Goal: Transaction & Acquisition: Purchase product/service

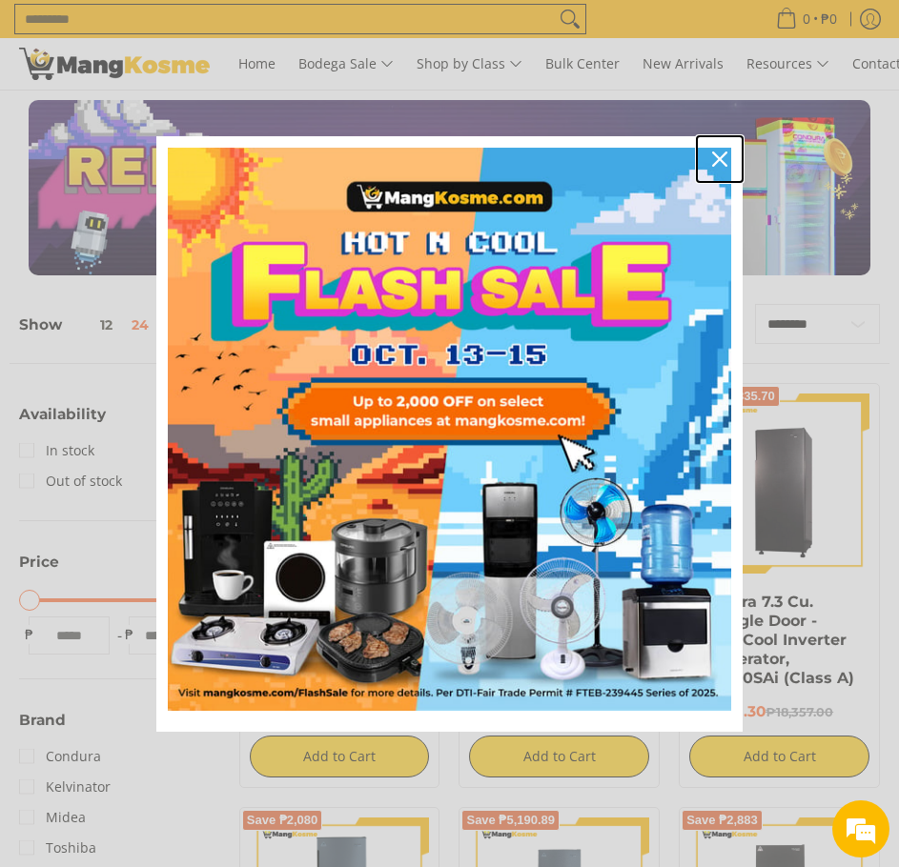
click at [720, 157] on icon "close icon" at bounding box center [719, 159] width 15 height 15
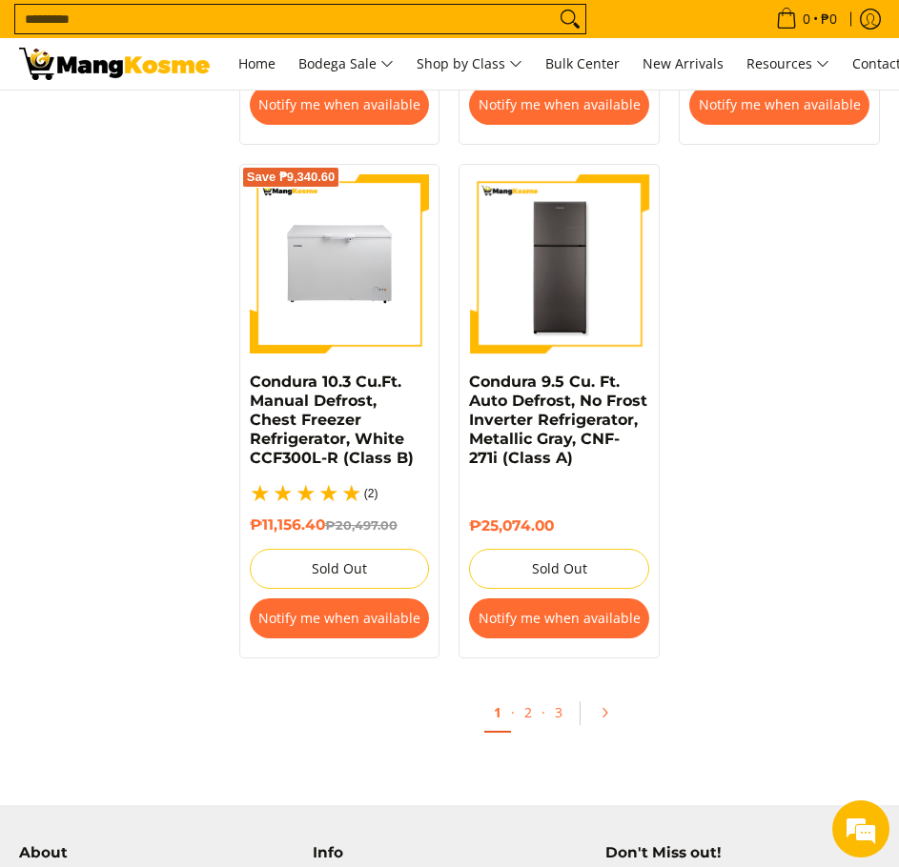
scroll to position [3621, 0]
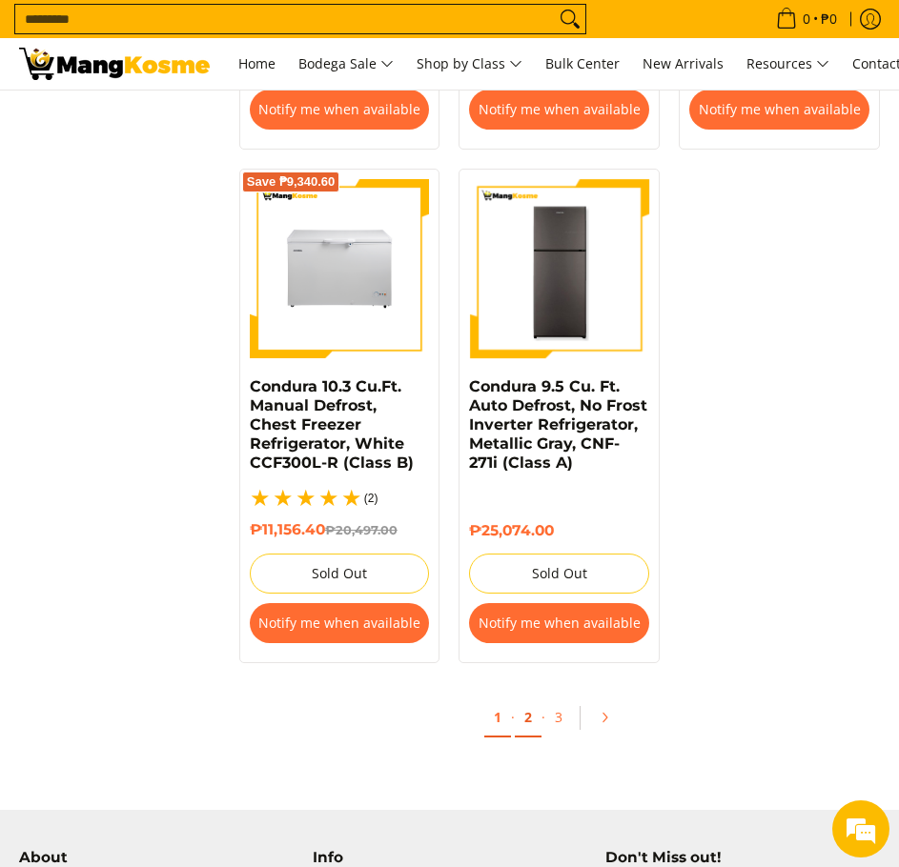
click at [520, 717] on link "2" at bounding box center [528, 717] width 27 height 39
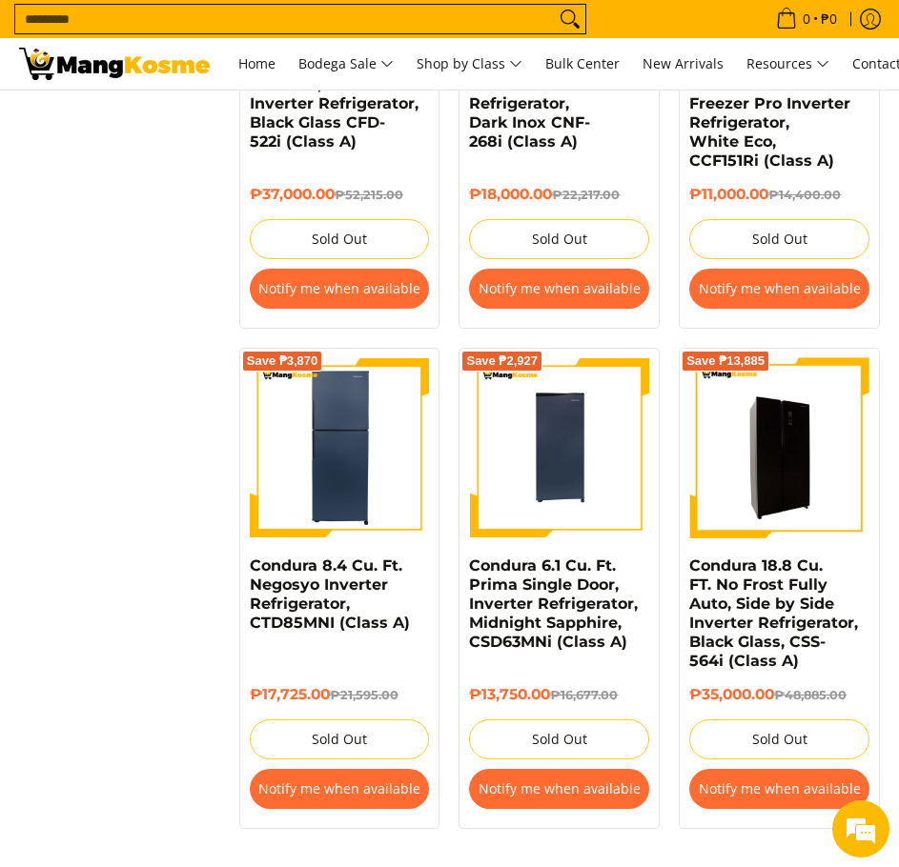
scroll to position [3526, 0]
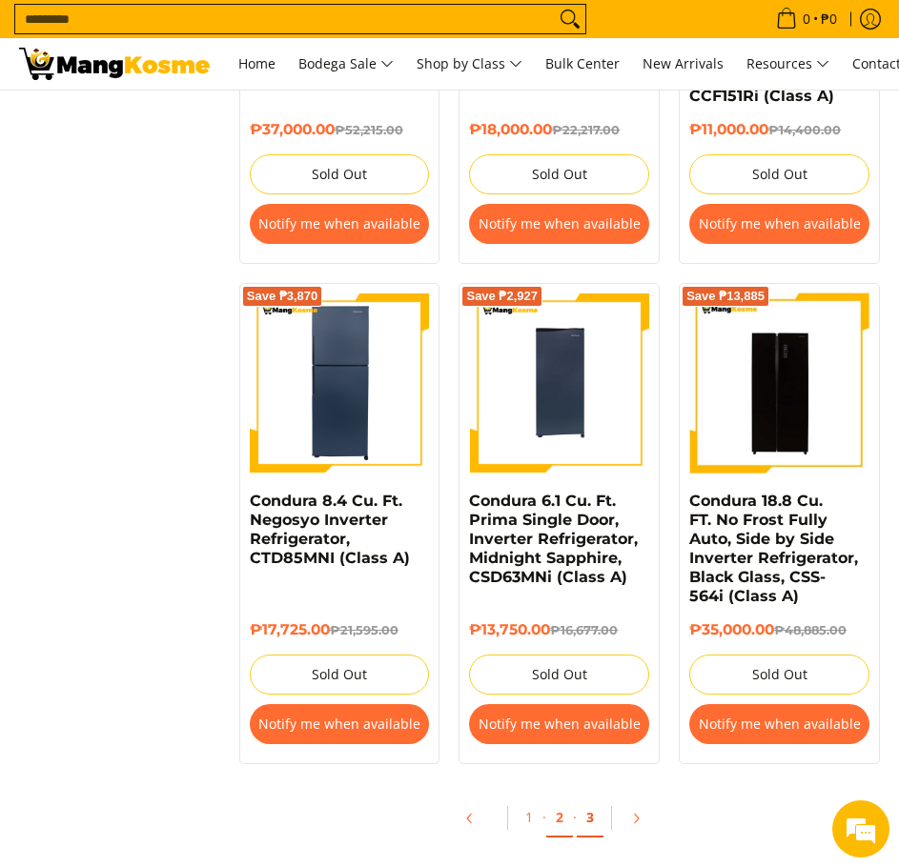
click at [591, 799] on link "3" at bounding box center [589, 818] width 27 height 39
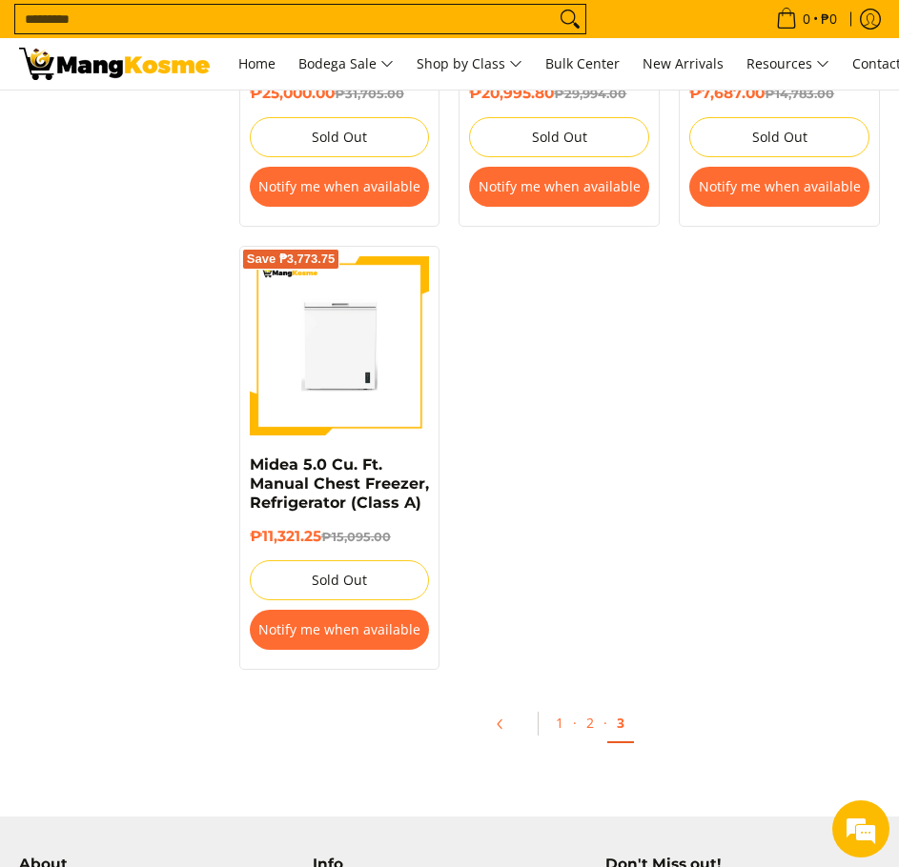
scroll to position [1620, 0]
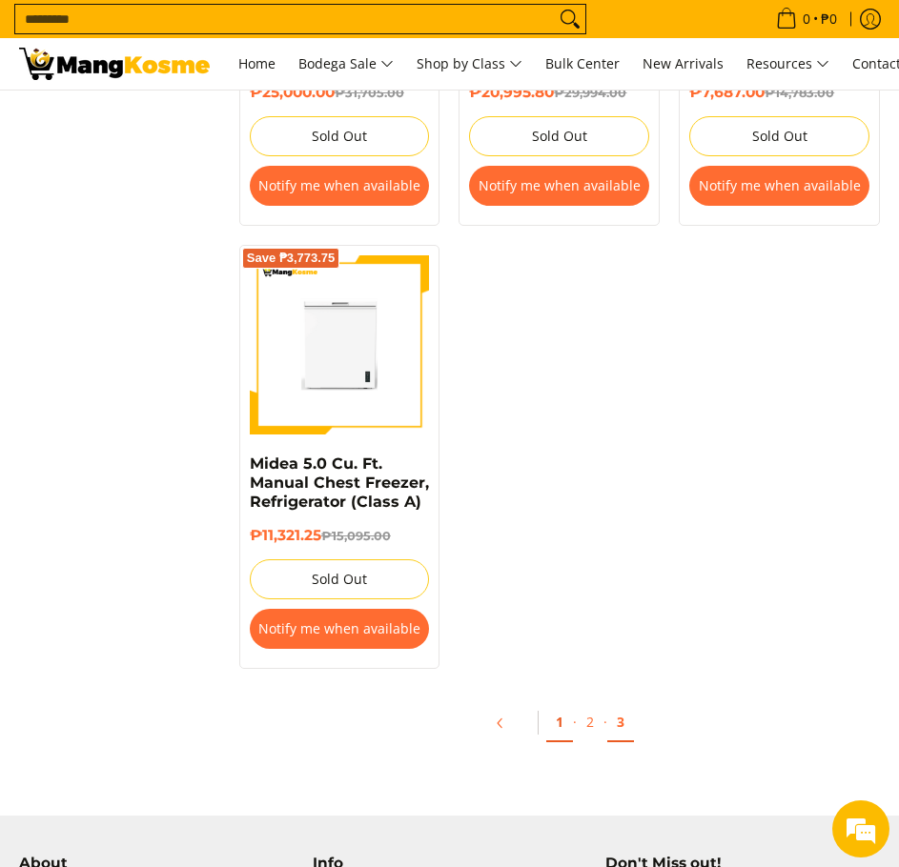
click at [553, 719] on link "1" at bounding box center [559, 722] width 27 height 39
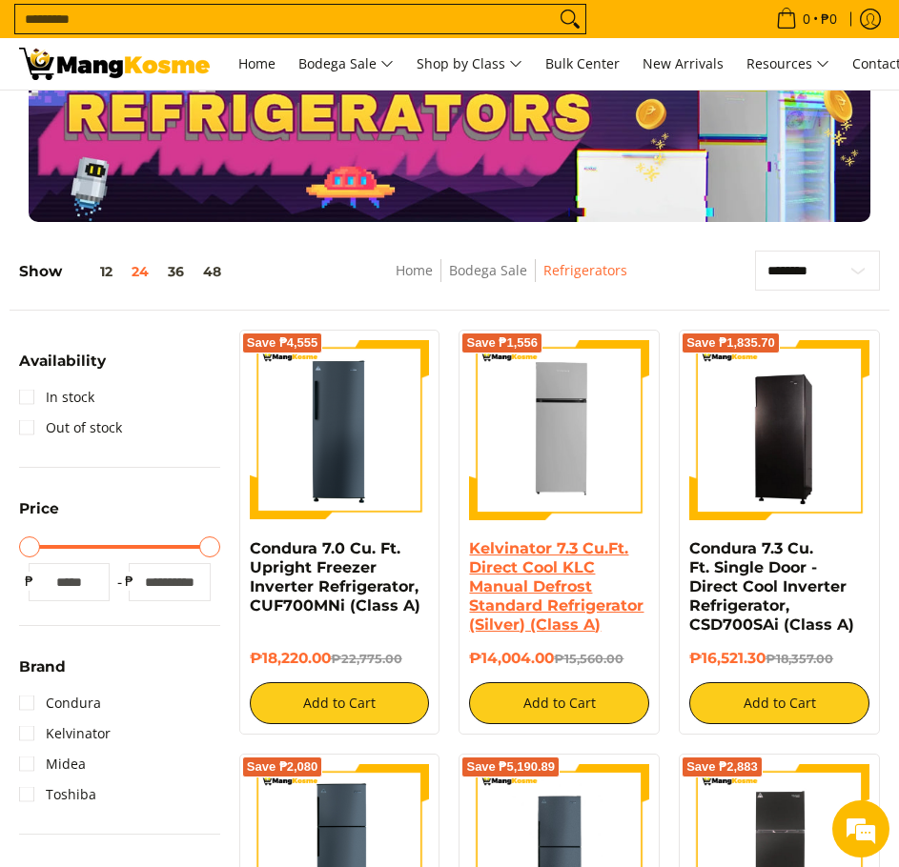
scroll to position [95, 0]
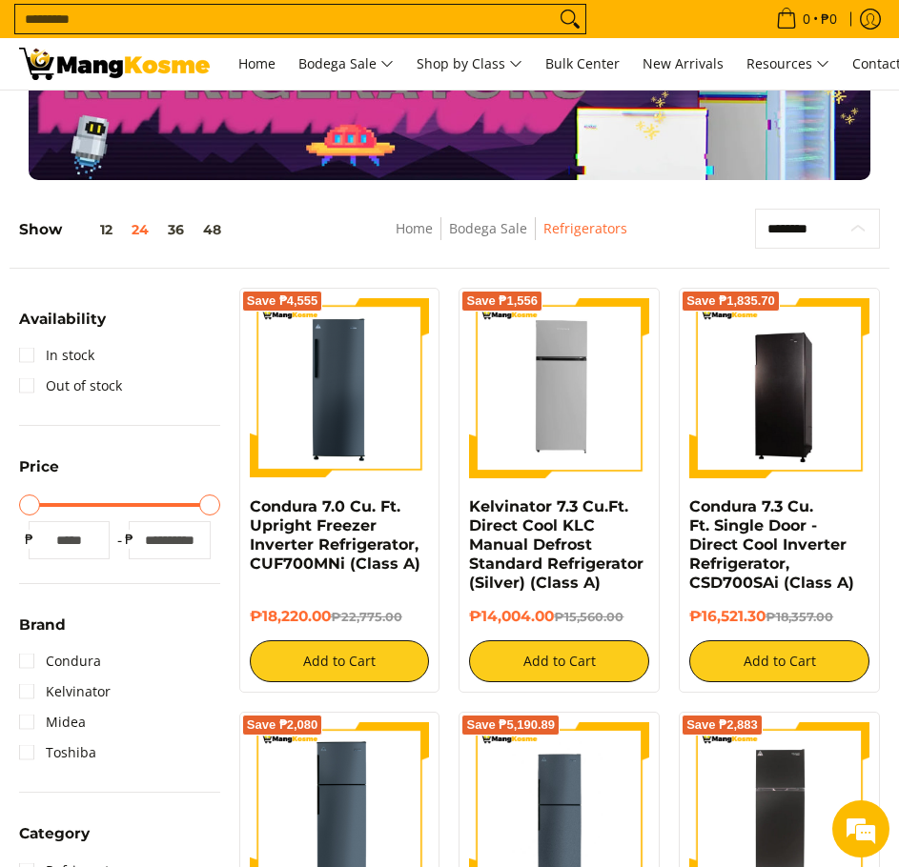
click at [845, 234] on select "**********" at bounding box center [817, 229] width 125 height 40
select select "**********"
click at [755, 209] on select "**********" at bounding box center [817, 229] width 125 height 40
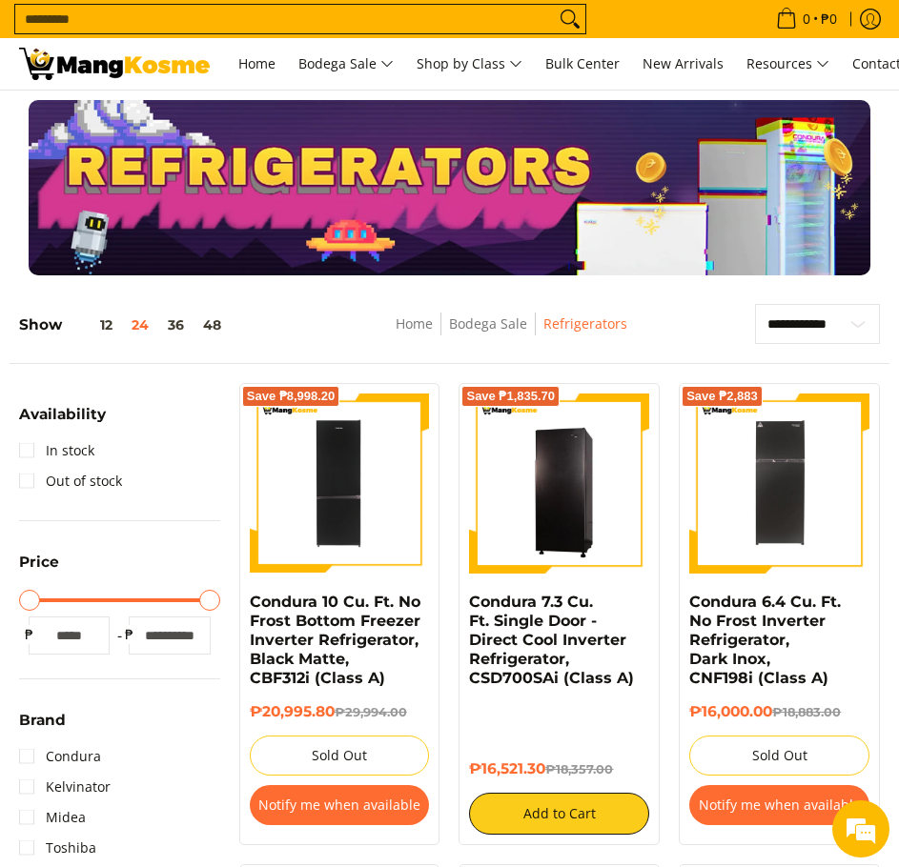
click at [440, 19] on input "Search..." at bounding box center [284, 19] width 539 height 29
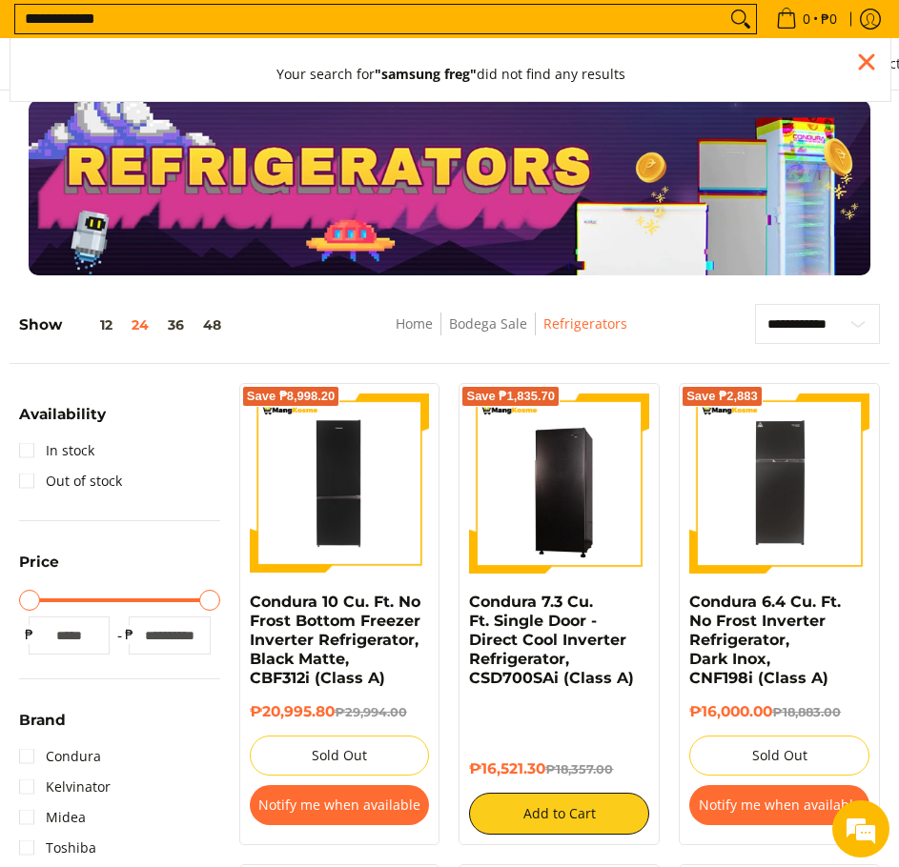
type input "**********"
click at [729, 18] on icon "Search" at bounding box center [740, 19] width 30 height 29
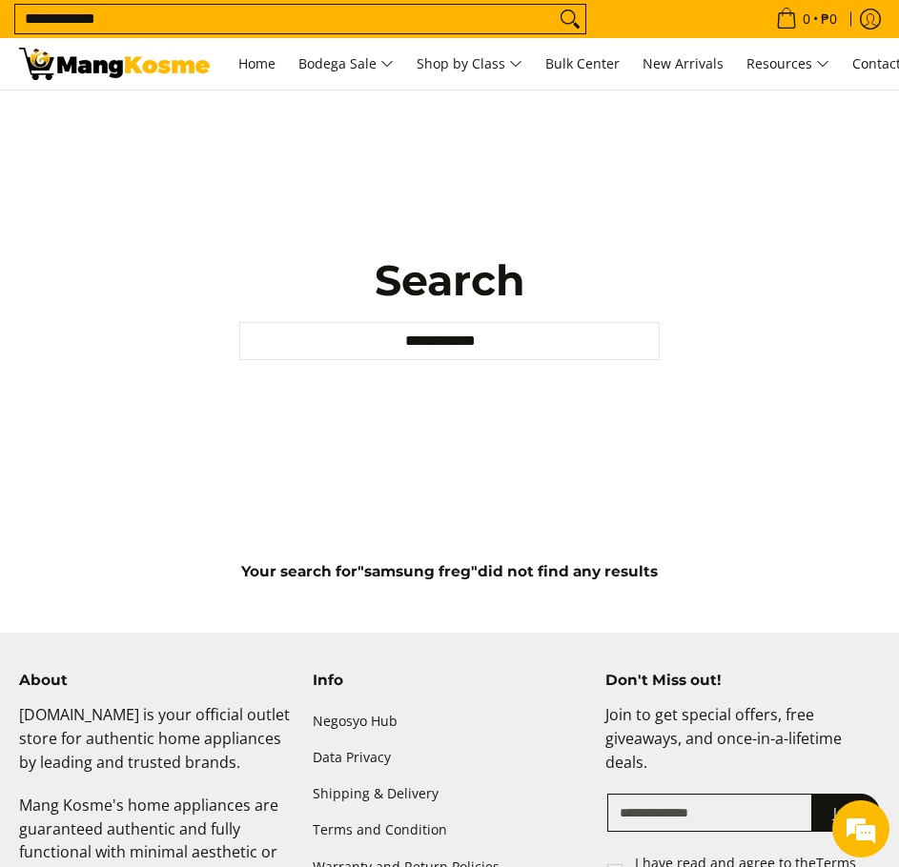
click at [460, 351] on input "**********" at bounding box center [449, 341] width 421 height 38
click at [438, 394] on strong ""samsung freg"" at bounding box center [425, 395] width 102 height 18
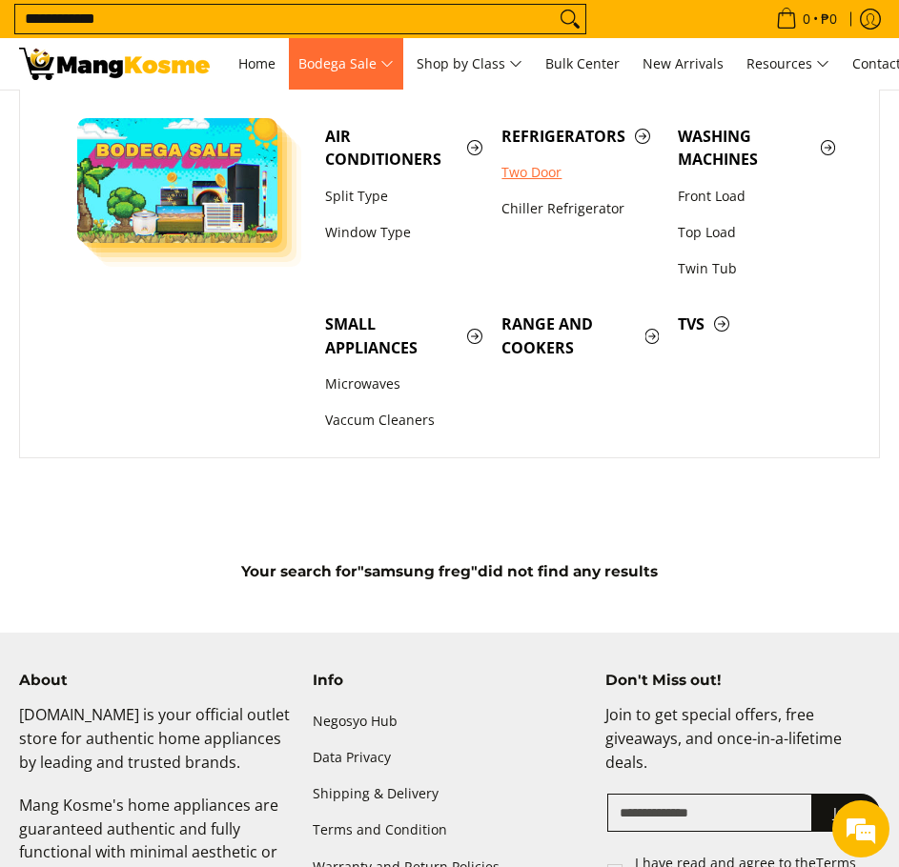
click at [556, 170] on link "Two Door" at bounding box center [580, 172] width 176 height 36
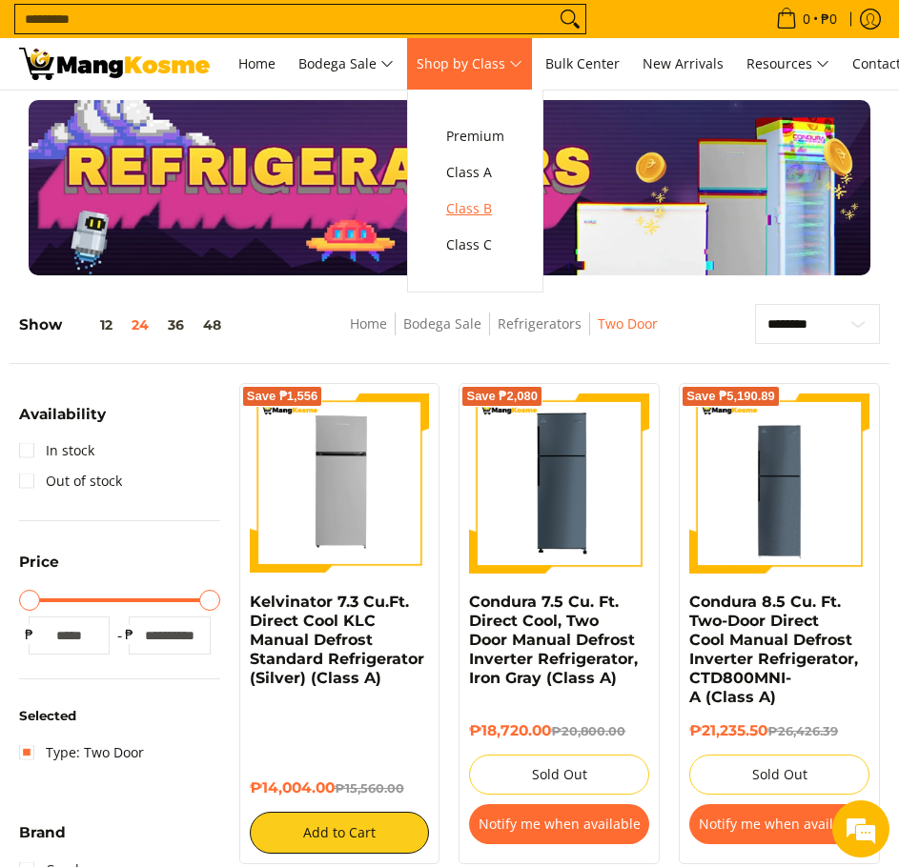
click at [500, 210] on span "Class B" at bounding box center [475, 209] width 58 height 24
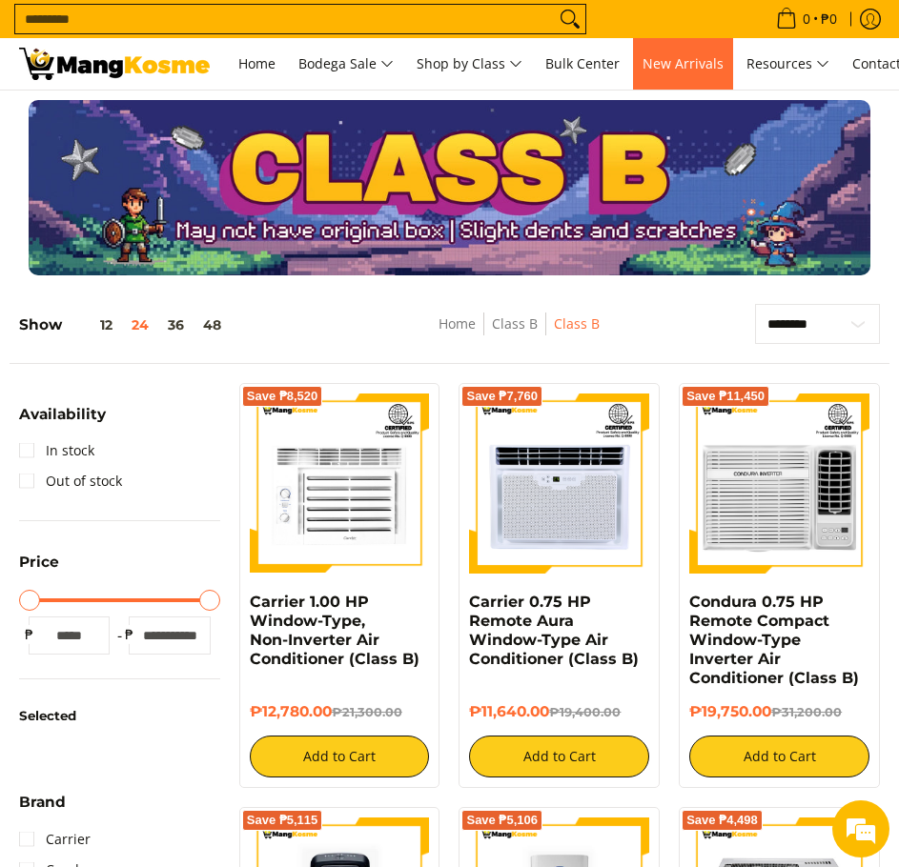
click at [706, 68] on span "New Arrivals" at bounding box center [682, 63] width 81 height 18
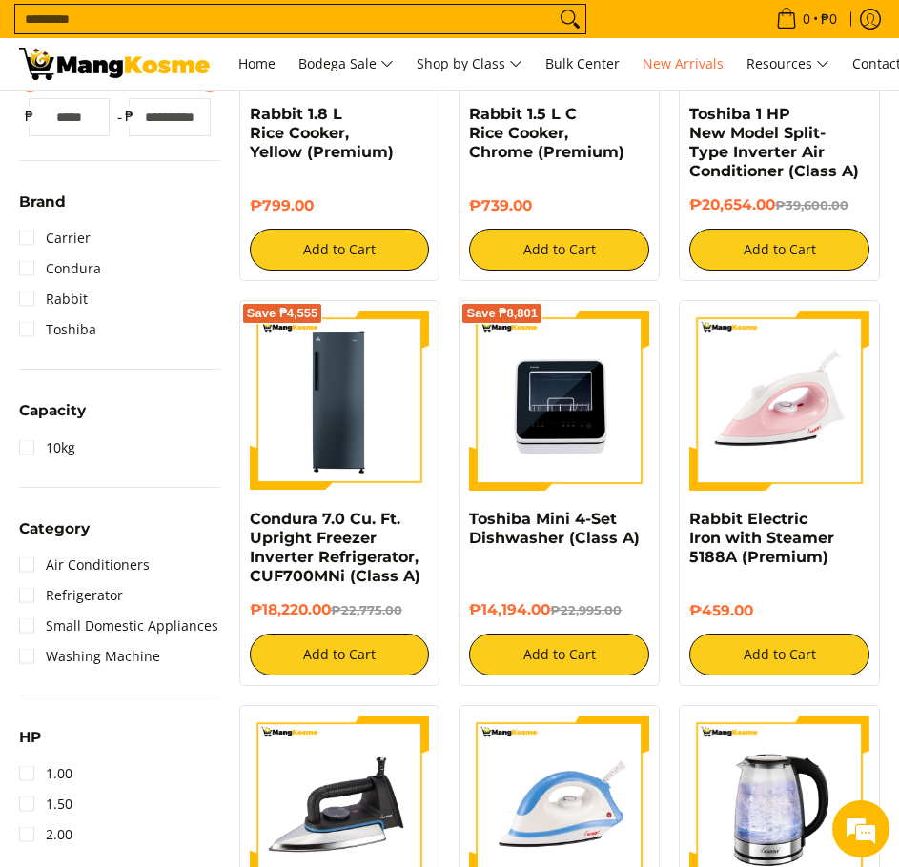
scroll to position [572, 0]
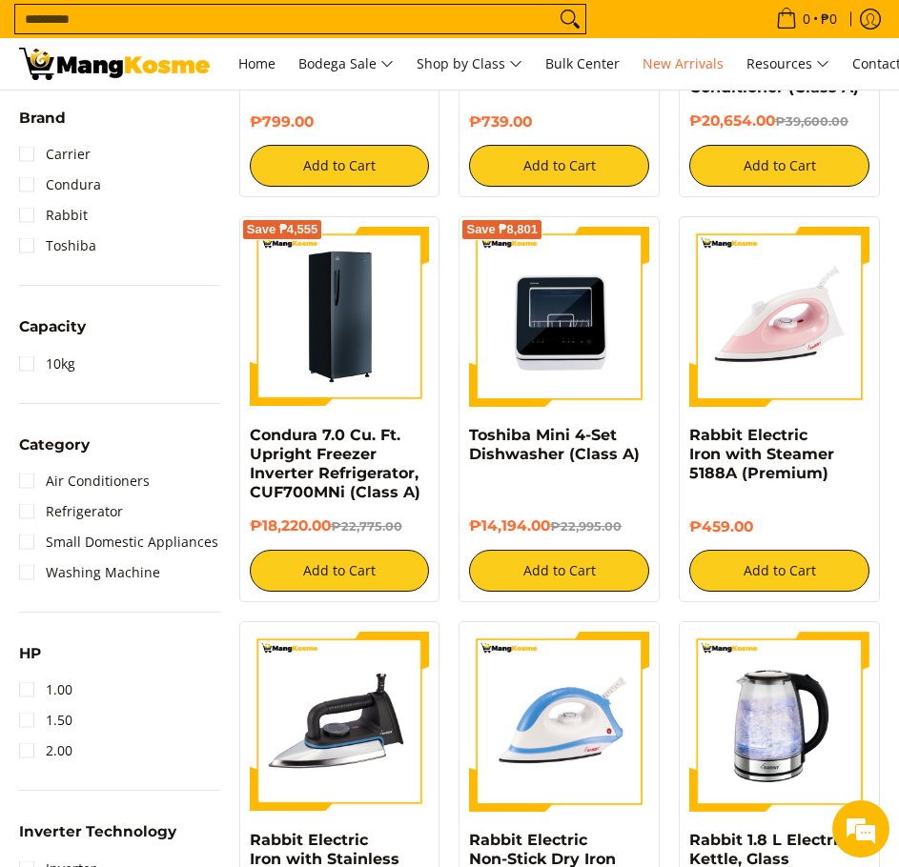
click at [357, 383] on img at bounding box center [340, 317] width 180 height 180
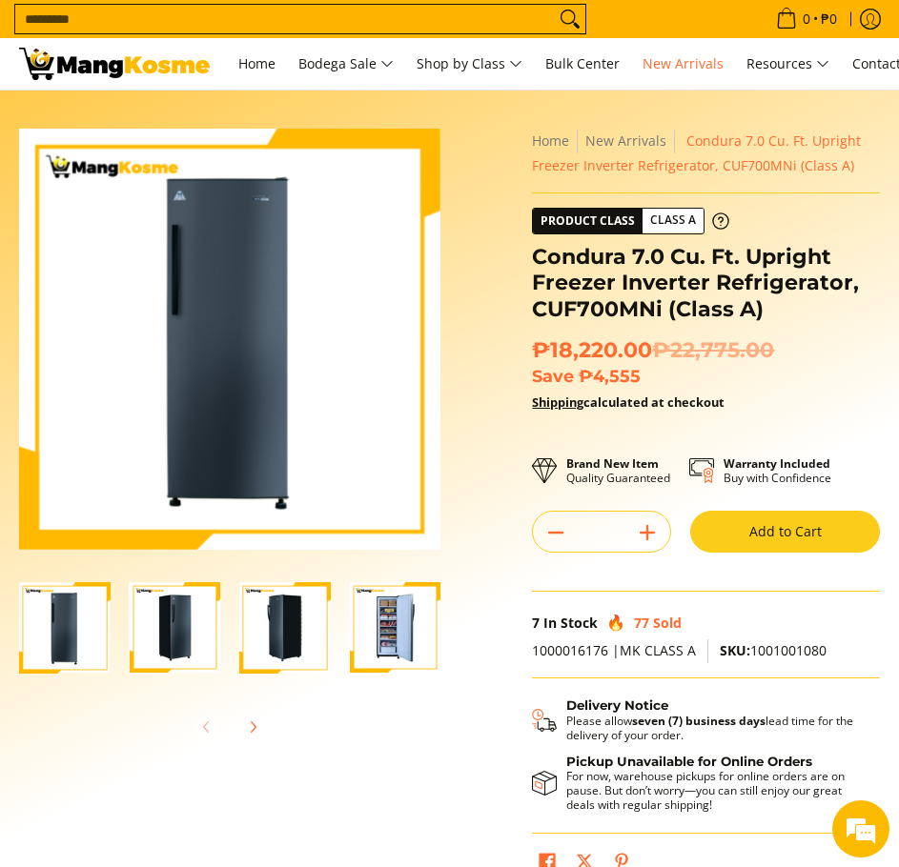
click at [389, 624] on img "Condura 7.0 Cu. Ft. Upright Freezer Inverter Refrigerator, CUF700MNi (Class A)-4" at bounding box center [395, 627] width 91 height 91
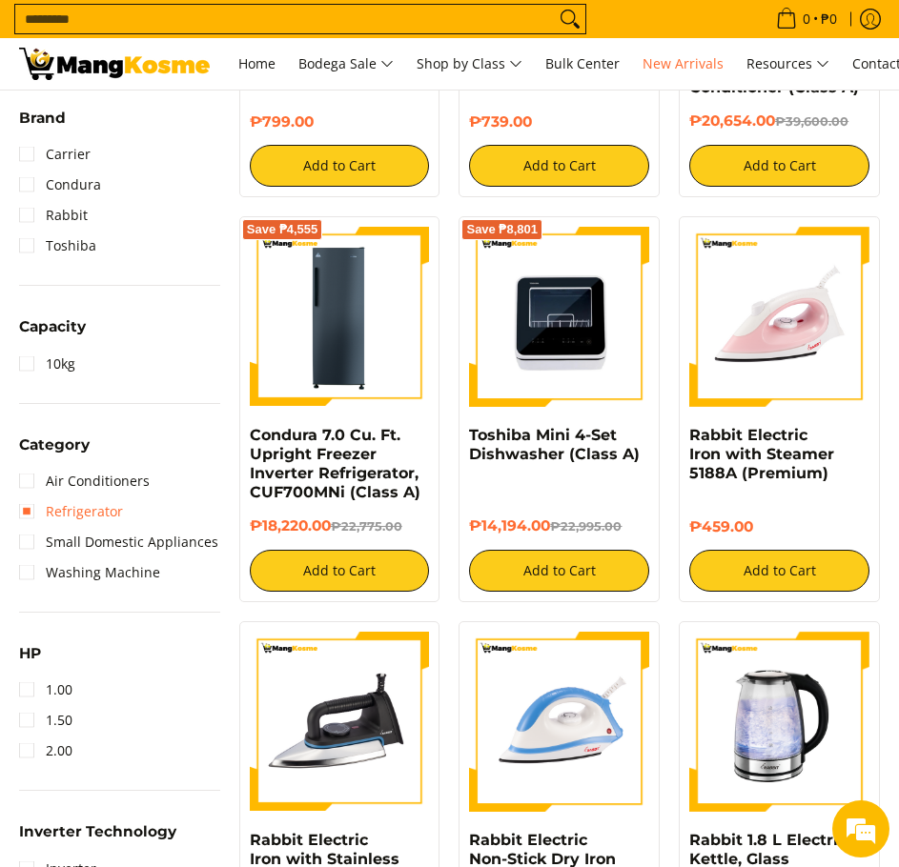
click at [28, 511] on link "Refrigerator" at bounding box center [71, 511] width 104 height 30
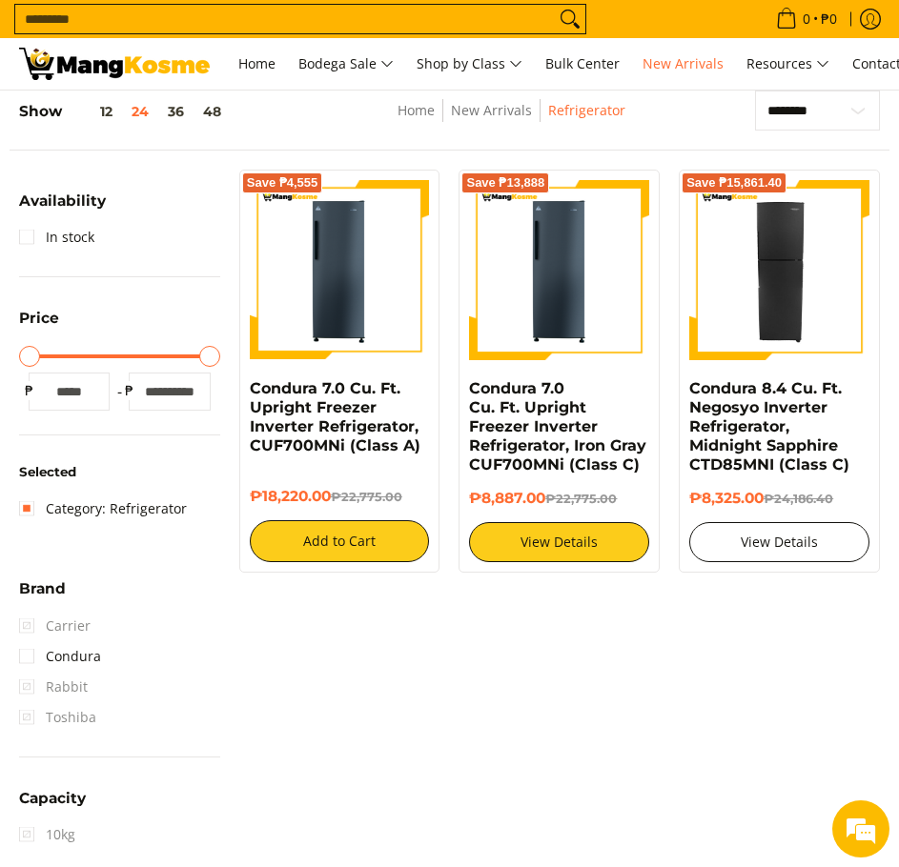
click at [765, 551] on link "View Details" at bounding box center [779, 542] width 180 height 40
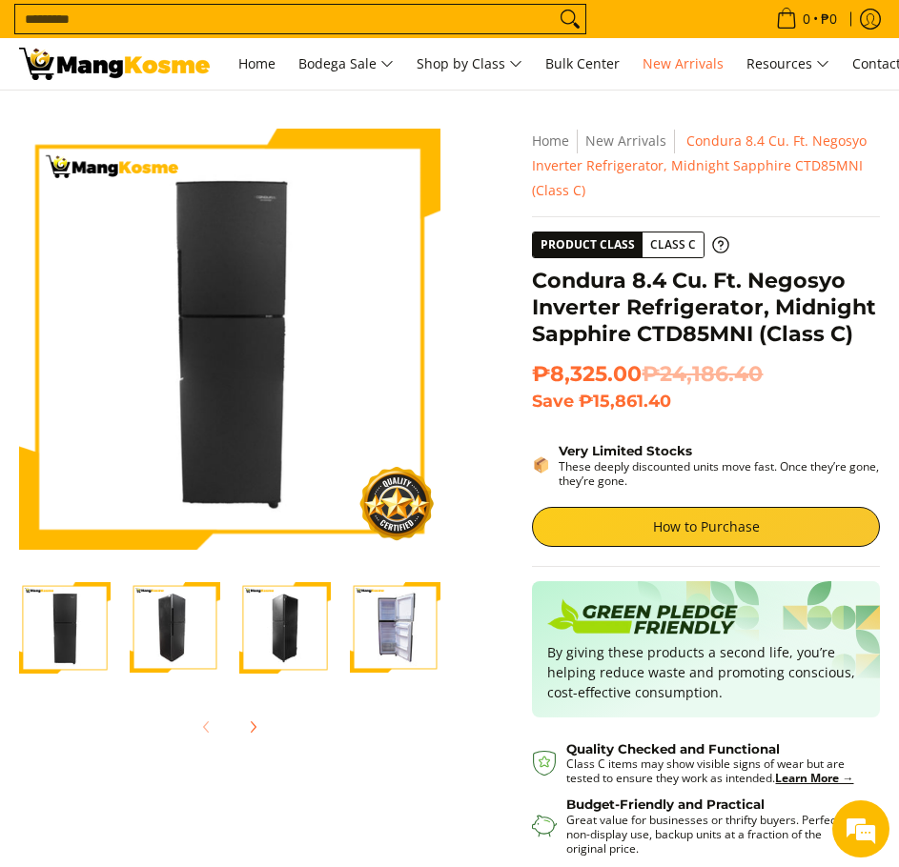
click at [399, 627] on img "Condura 8.4 Cu. Ft. Negosyo Inverter Refrigerator, Midnight Sapphire CTD85MNI (…" at bounding box center [395, 627] width 91 height 91
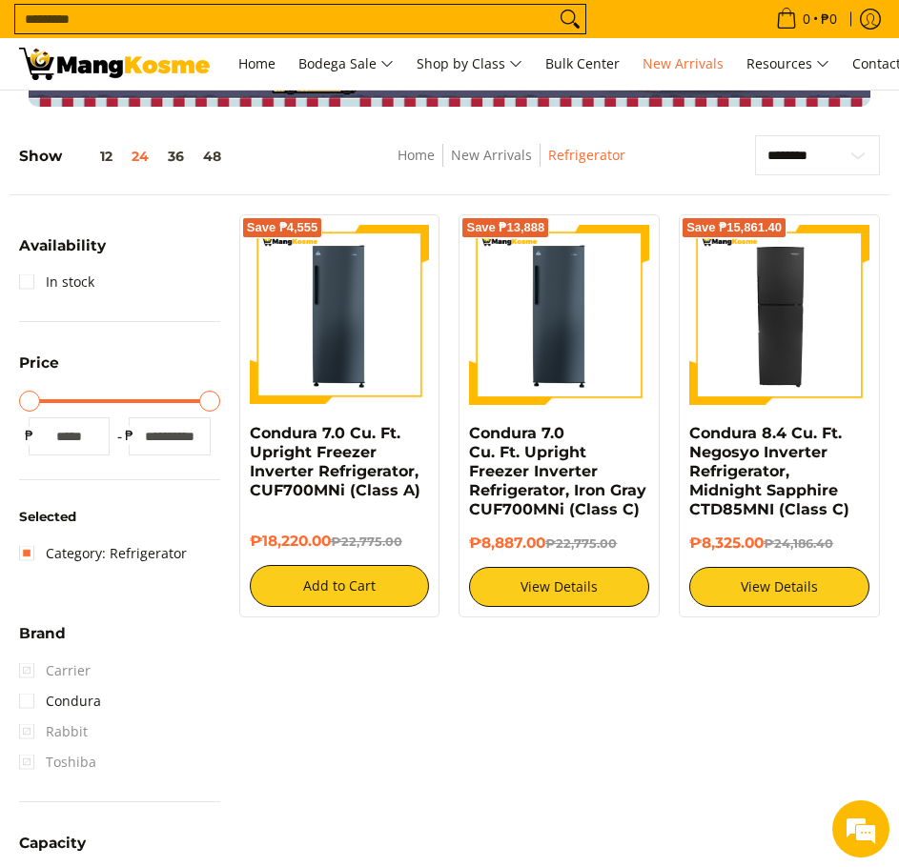
scroll to position [118, 0]
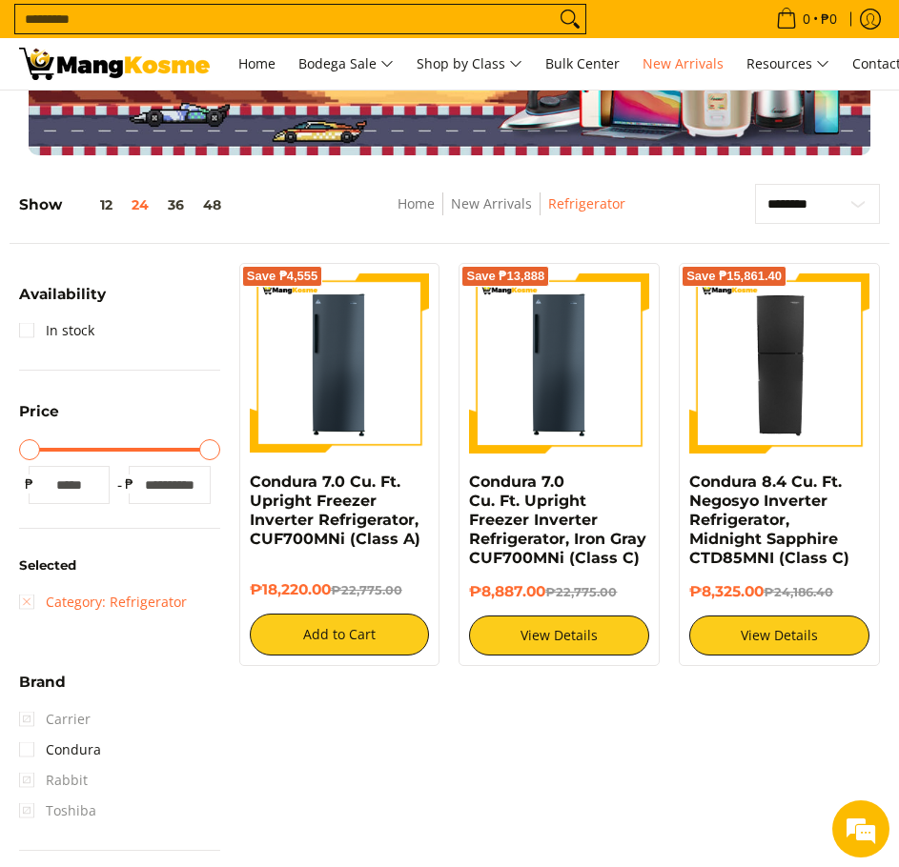
scroll to position [118, 0]
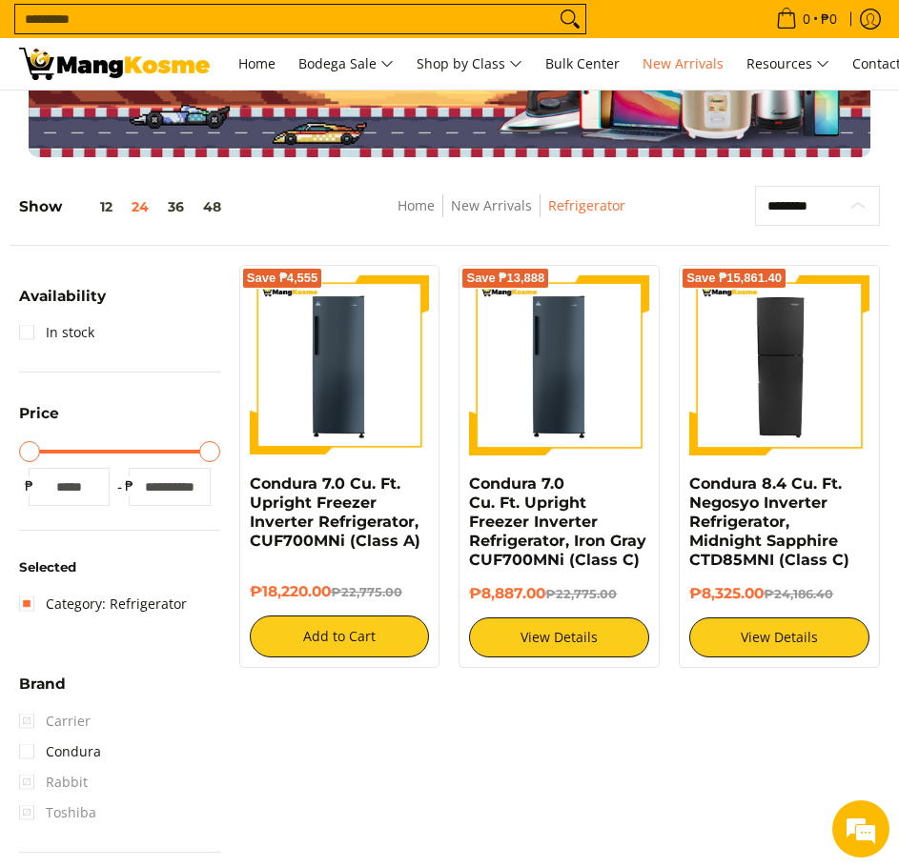
click at [853, 205] on select "**********" at bounding box center [817, 206] width 125 height 40
click at [684, 206] on nav "Home New Arrivals Refrigerator" at bounding box center [511, 215] width 380 height 43
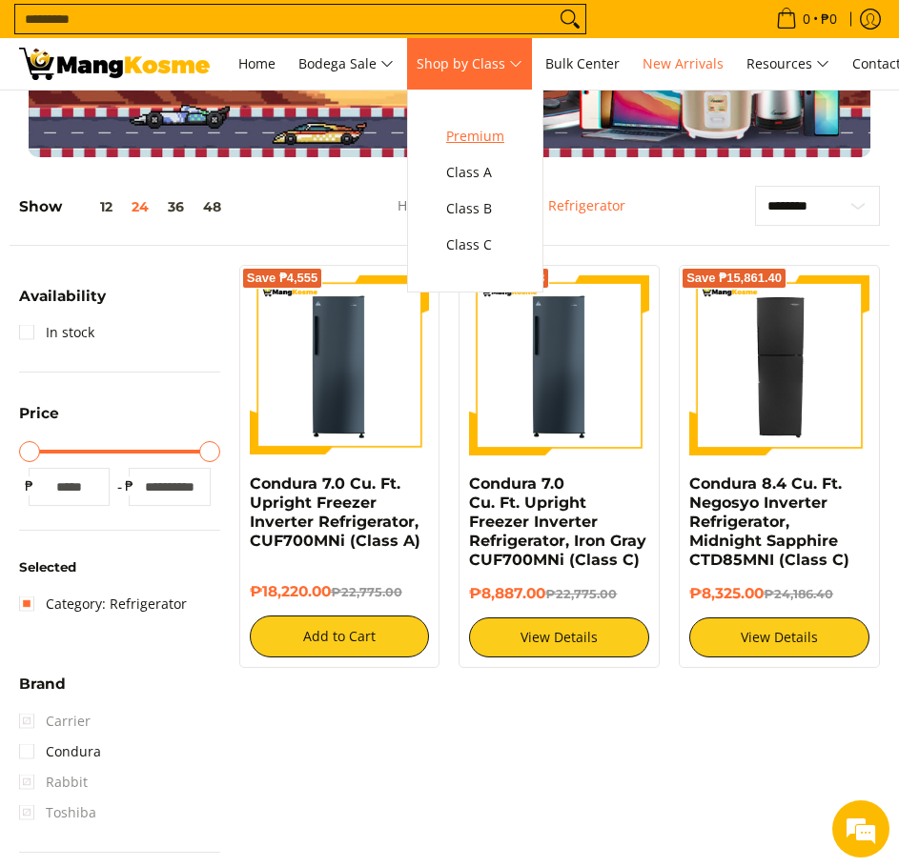
click at [492, 142] on span "Premium" at bounding box center [475, 137] width 58 height 24
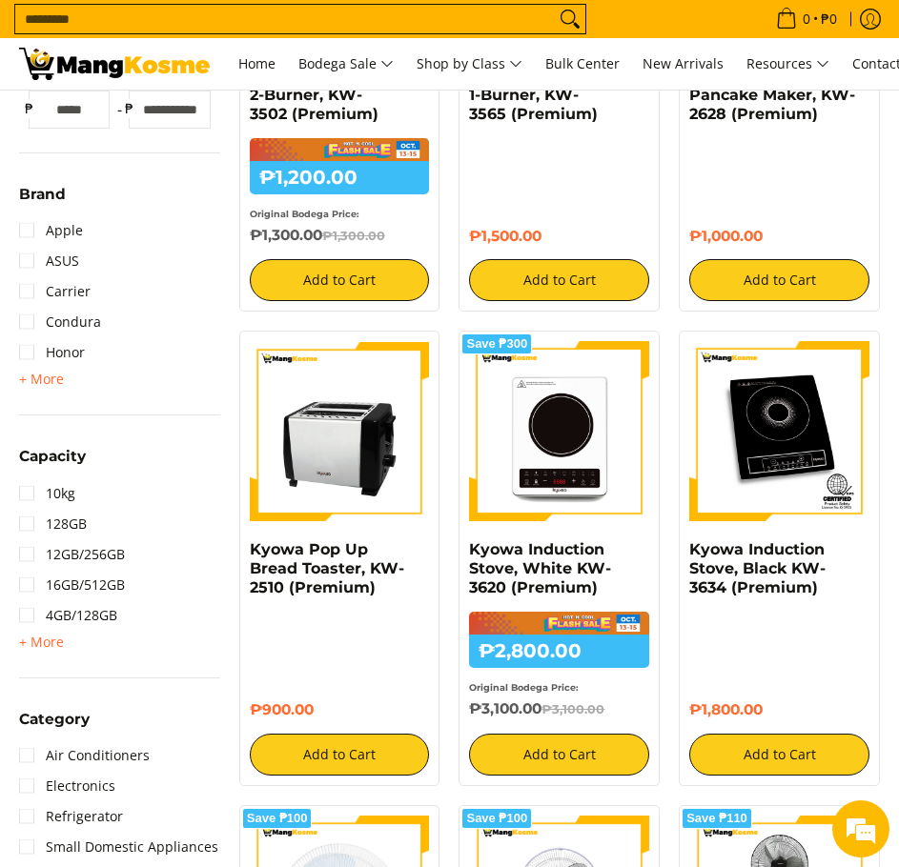
scroll to position [667, 0]
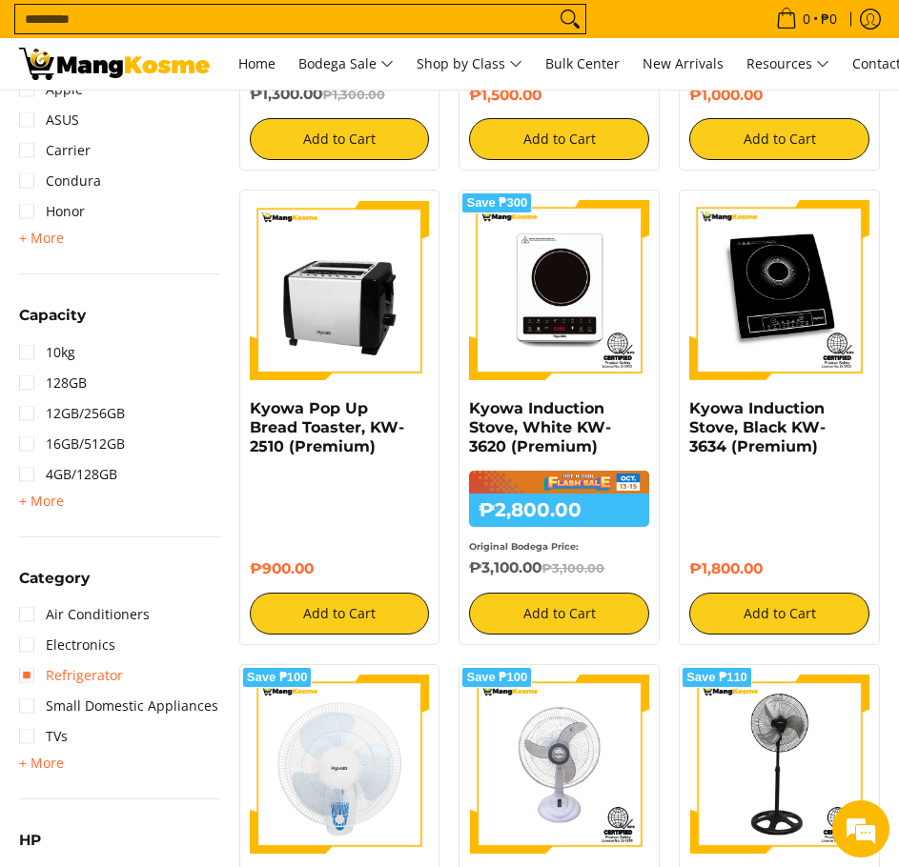
click at [26, 675] on link "Refrigerator" at bounding box center [71, 675] width 104 height 30
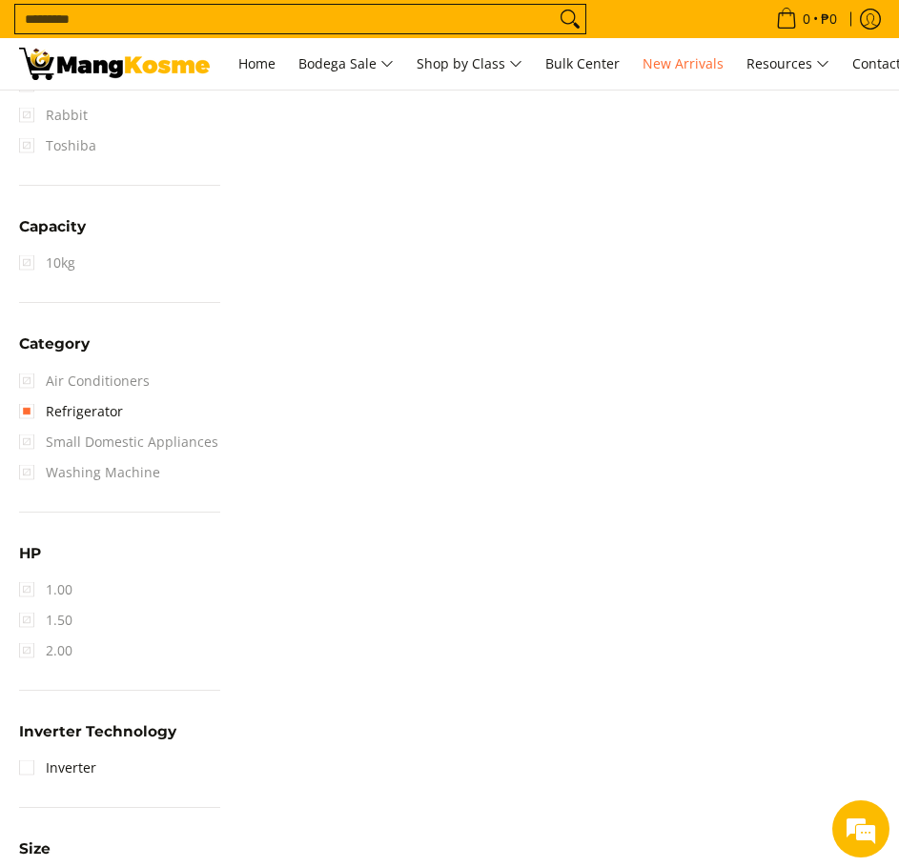
click at [22, 378] on span "Air Conditioners" at bounding box center [84, 381] width 131 height 30
click at [26, 381] on span "Air Conditioners" at bounding box center [84, 381] width 131 height 30
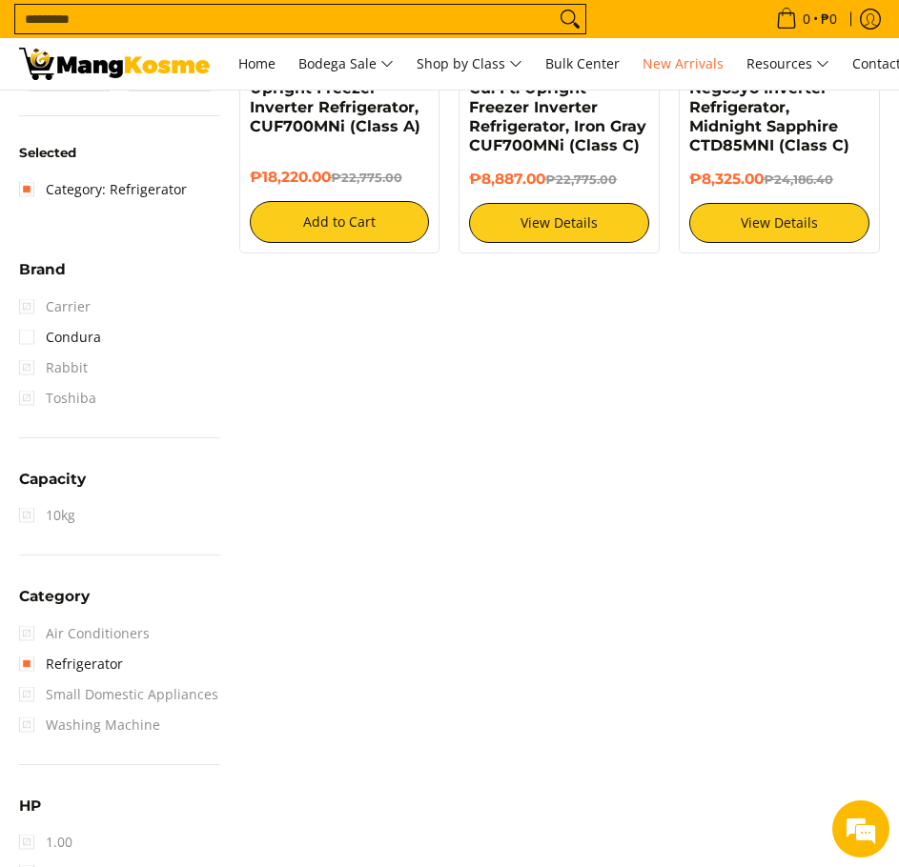
scroll to position [499, 0]
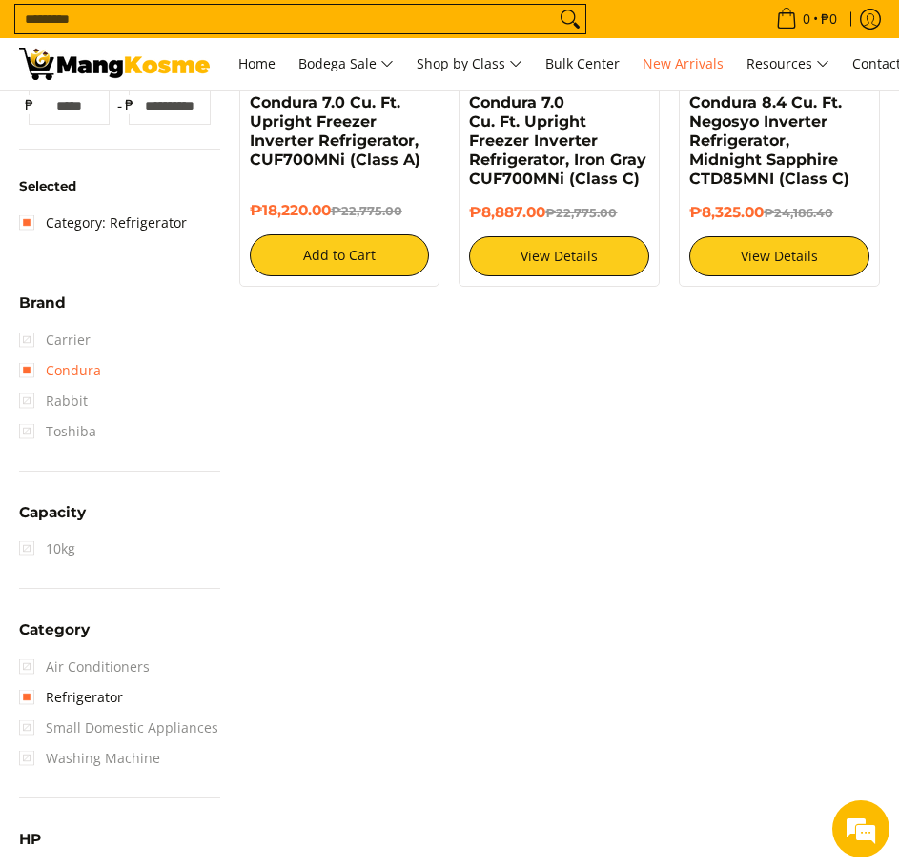
click at [33, 367] on link "Condura" at bounding box center [60, 370] width 82 height 30
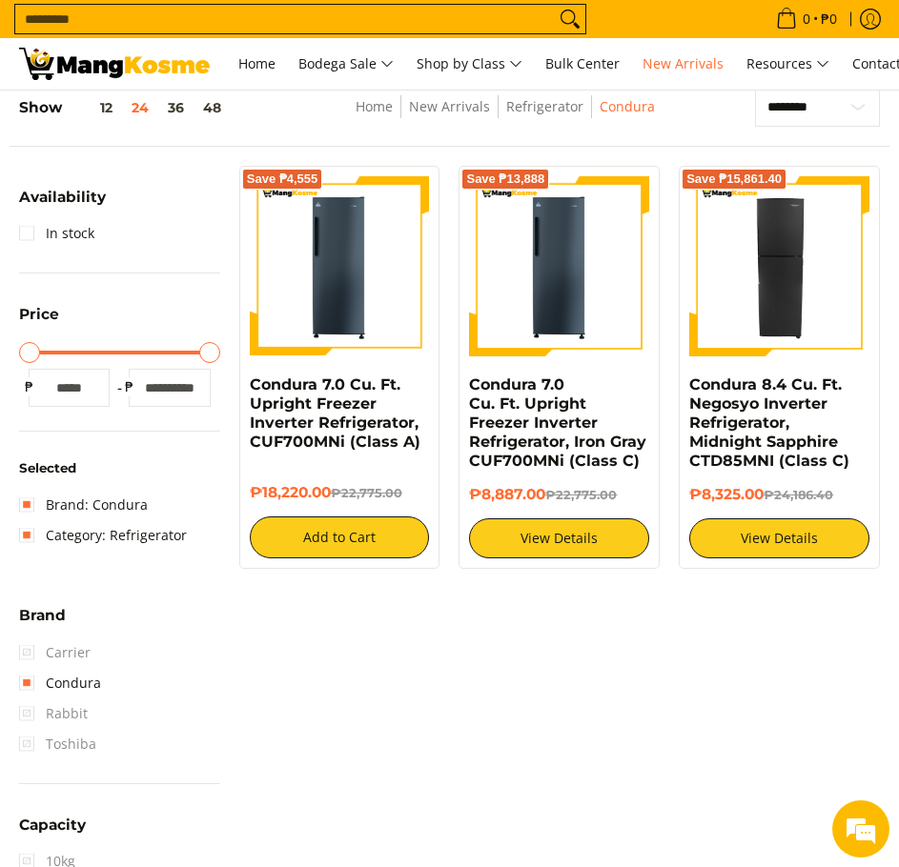
scroll to position [213, 0]
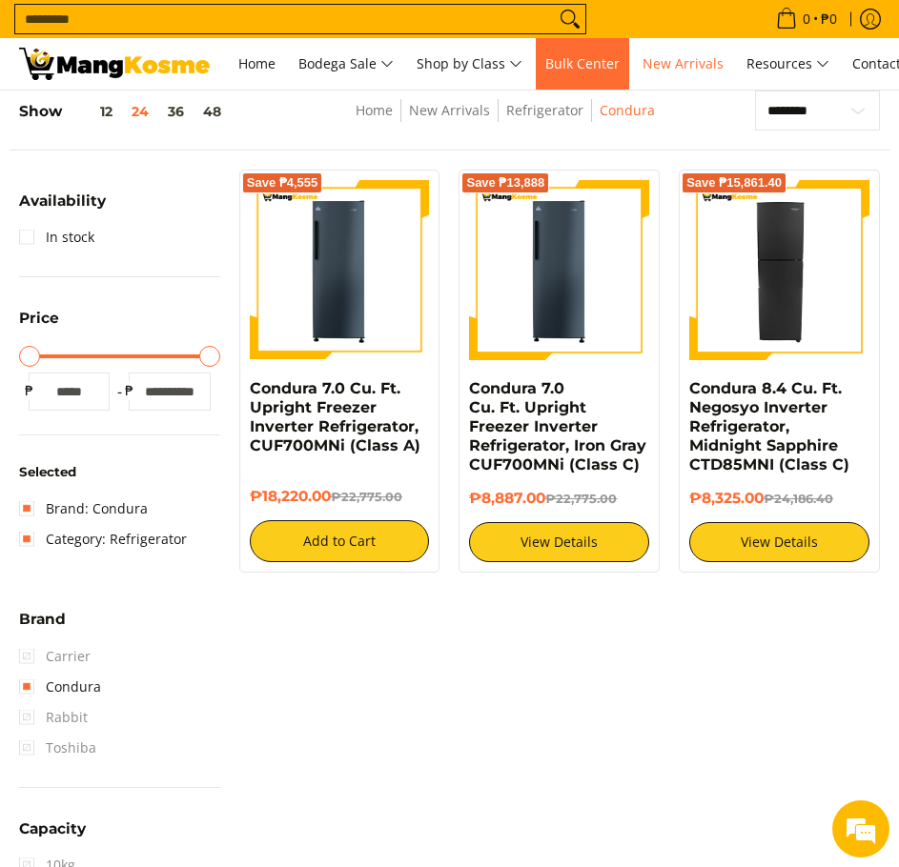
click at [589, 75] on link "Bulk Center" at bounding box center [582, 63] width 93 height 51
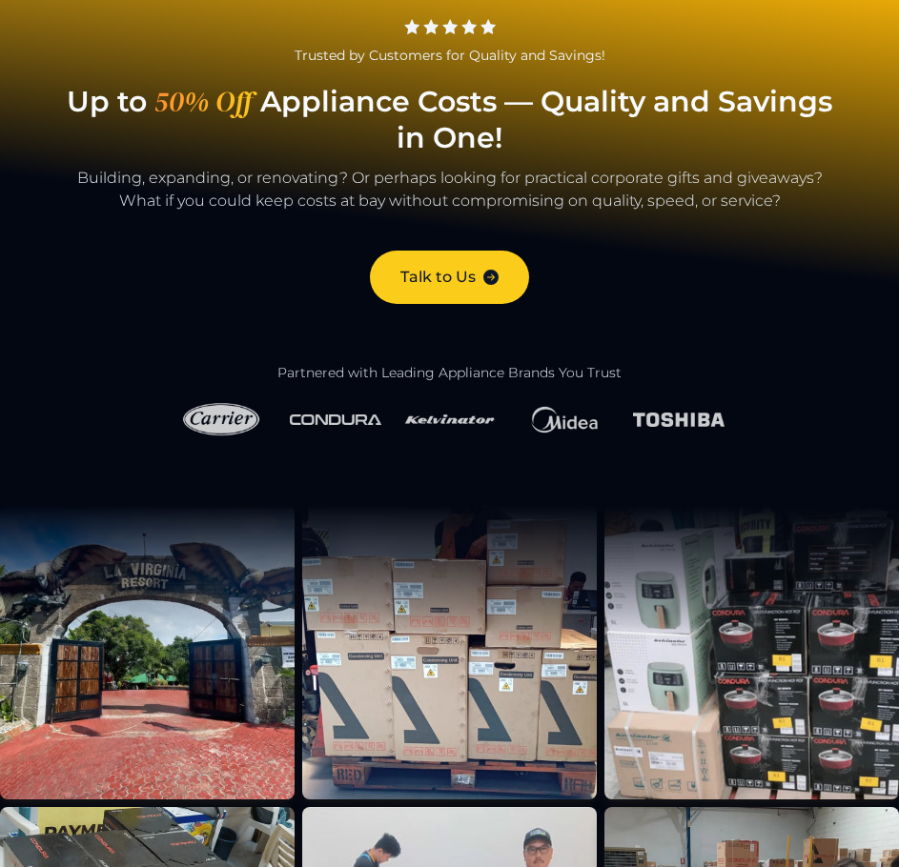
scroll to position [95, 0]
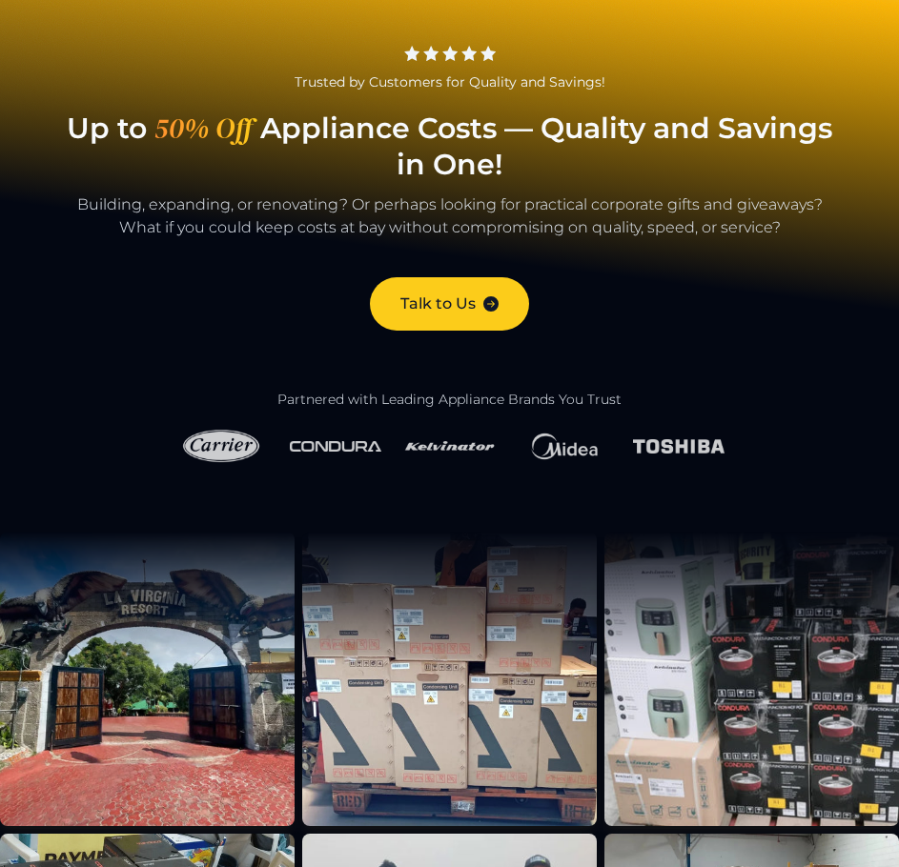
click at [653, 442] on img at bounding box center [678, 446] width 91 height 22
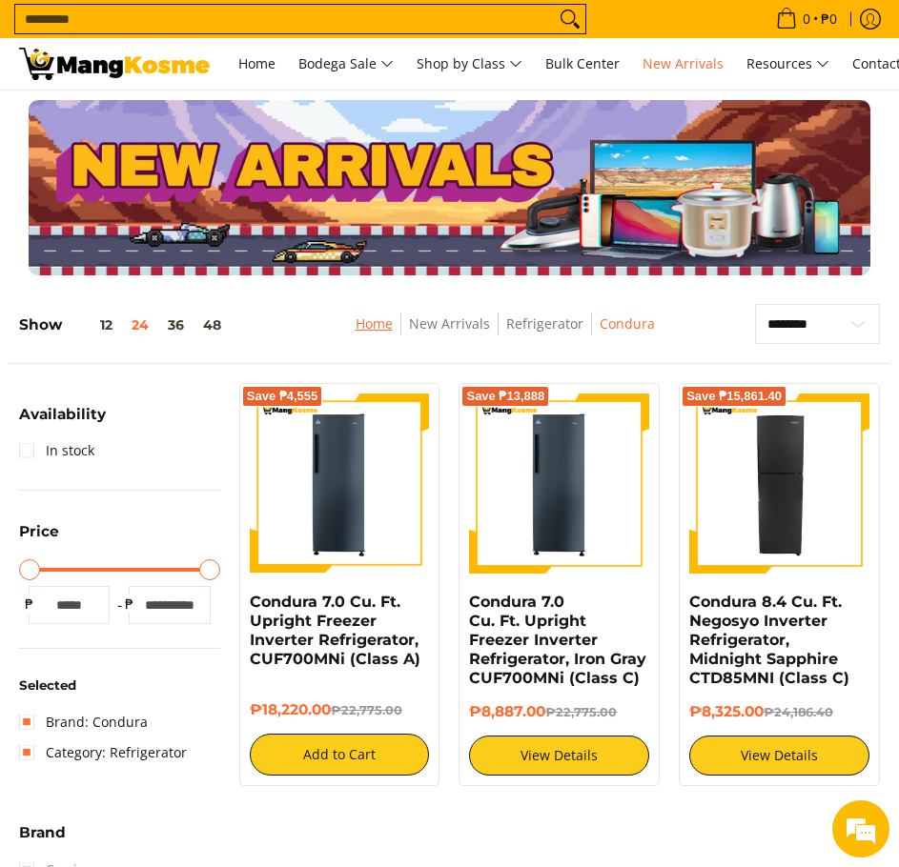
click at [383, 319] on link "Home" at bounding box center [373, 323] width 37 height 18
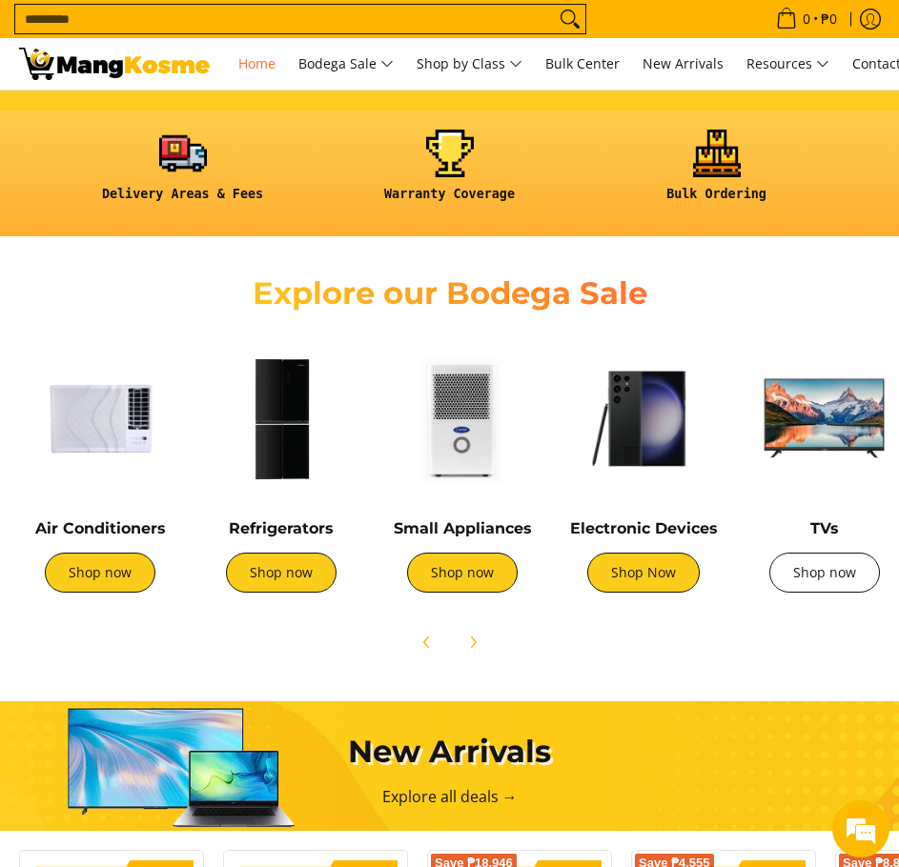
scroll to position [0, 2]
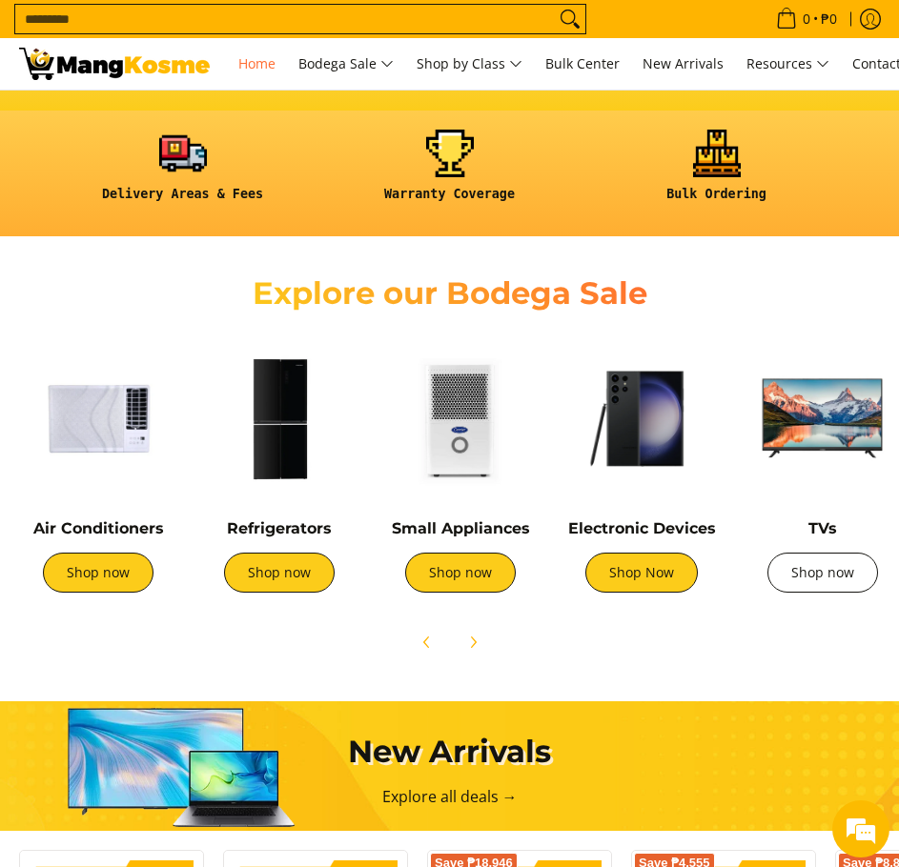
click at [825, 571] on link "Shop now" at bounding box center [822, 573] width 111 height 40
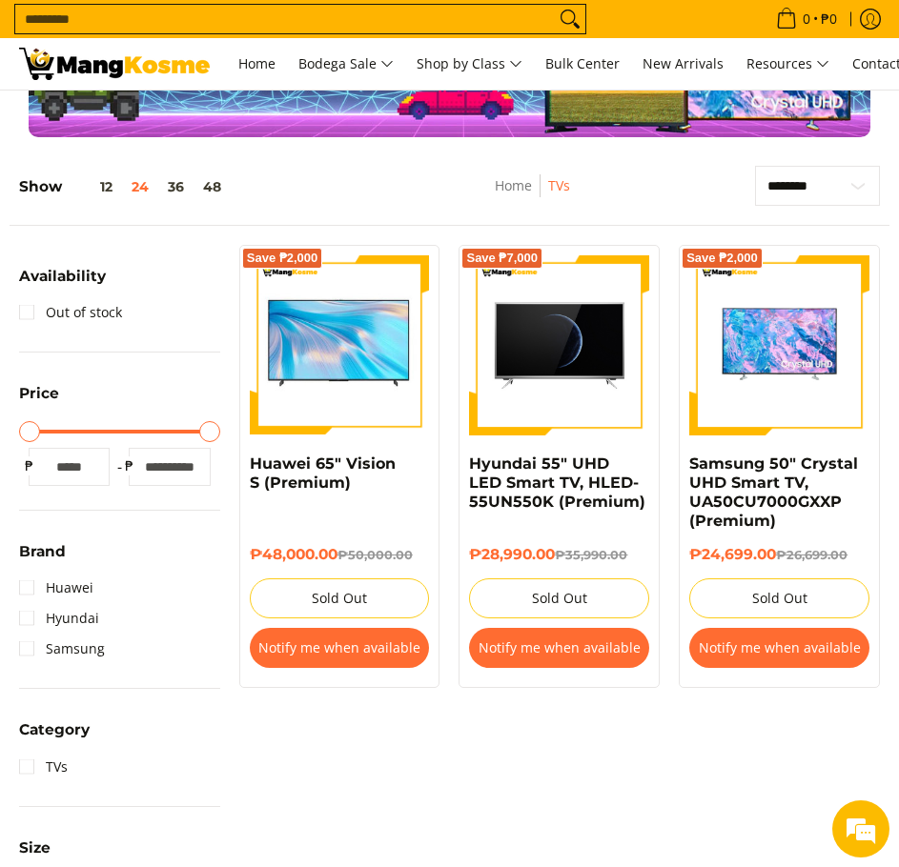
scroll to position [191, 0]
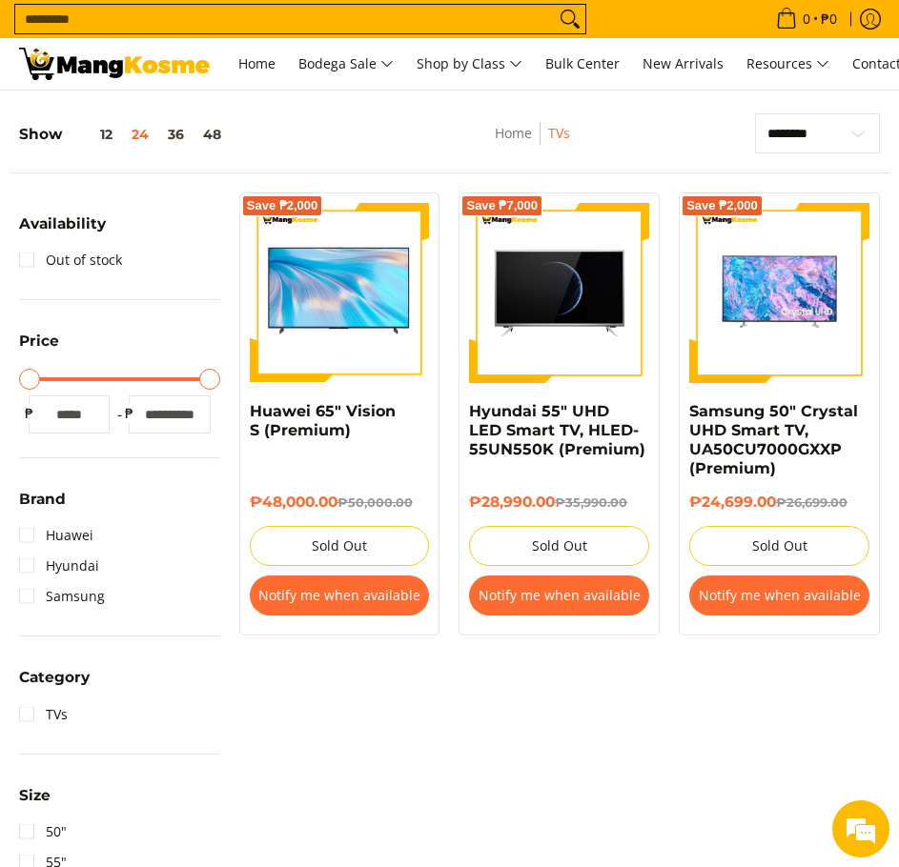
click at [787, 594] on button "Notify me when available" at bounding box center [779, 596] width 180 height 40
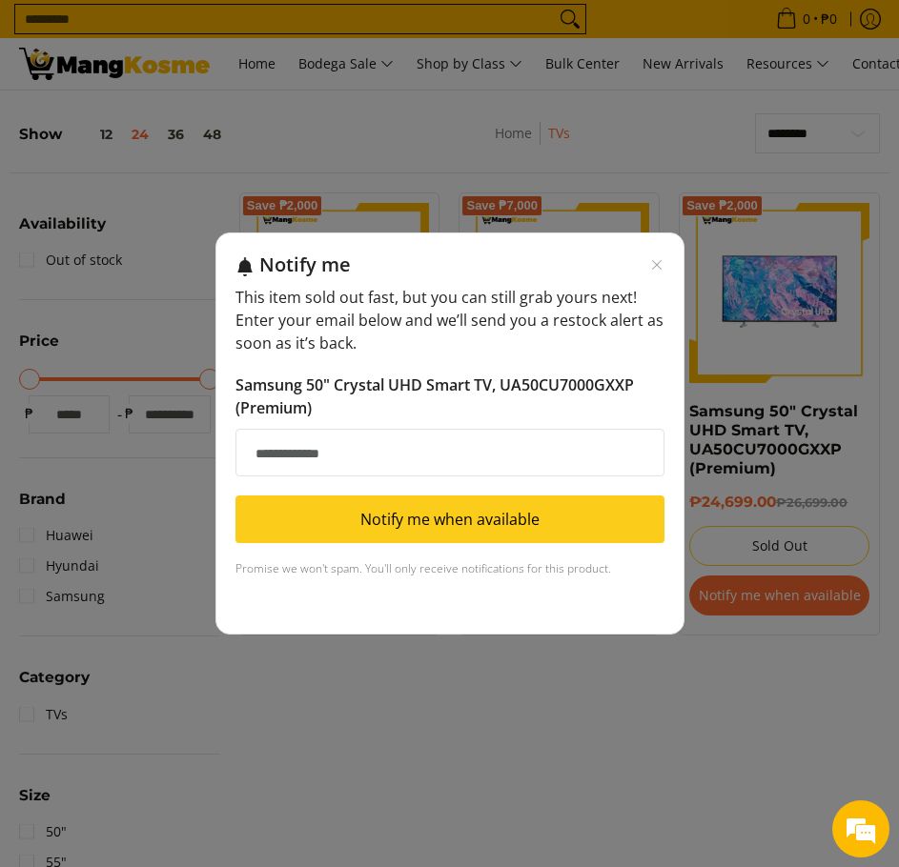
click at [524, 449] on input "Email address" at bounding box center [449, 453] width 429 height 48
click at [653, 260] on icon "Close modal" at bounding box center [656, 264] width 15 height 15
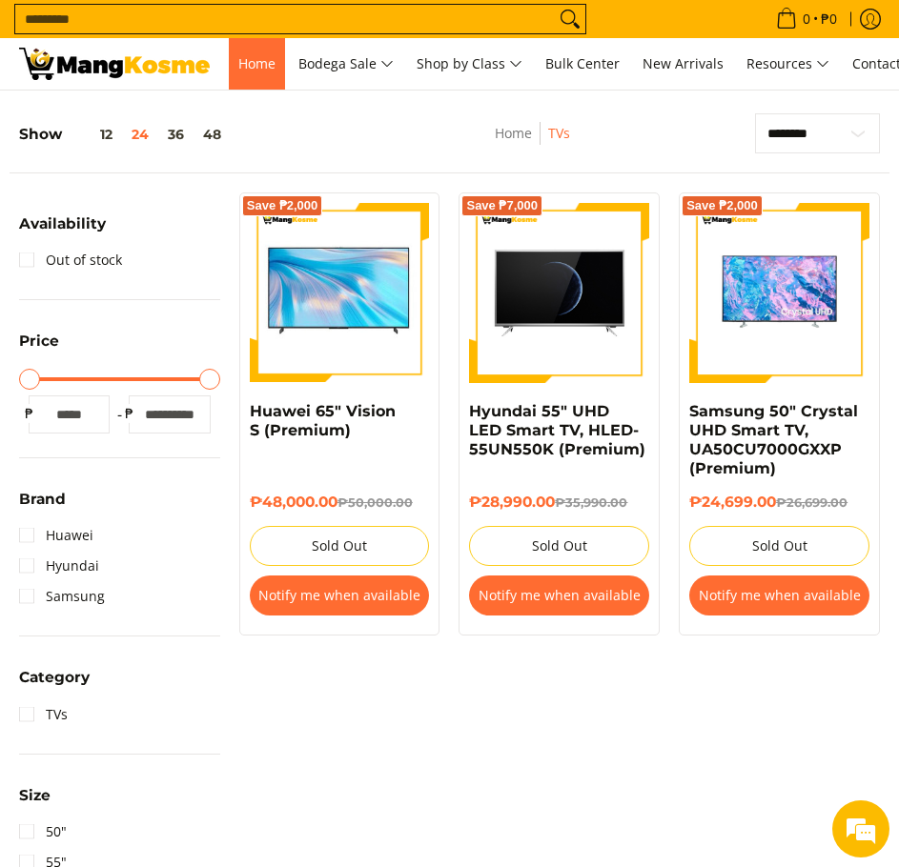
click at [254, 73] on link "Home" at bounding box center [257, 63] width 56 height 51
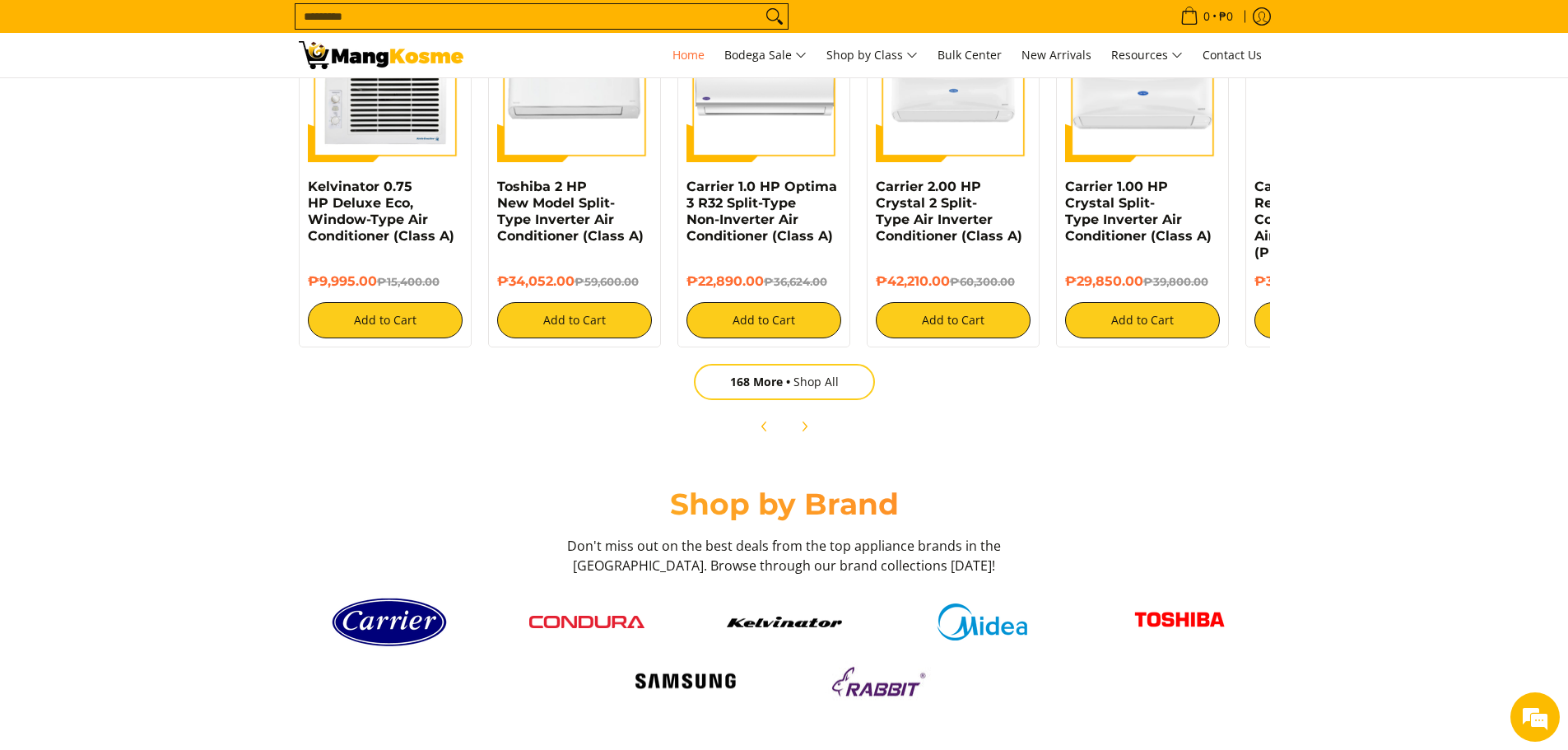
scroll to position [0, 2618]
click at [726, 672] on img at bounding box center [685, 682] width 115 height 31
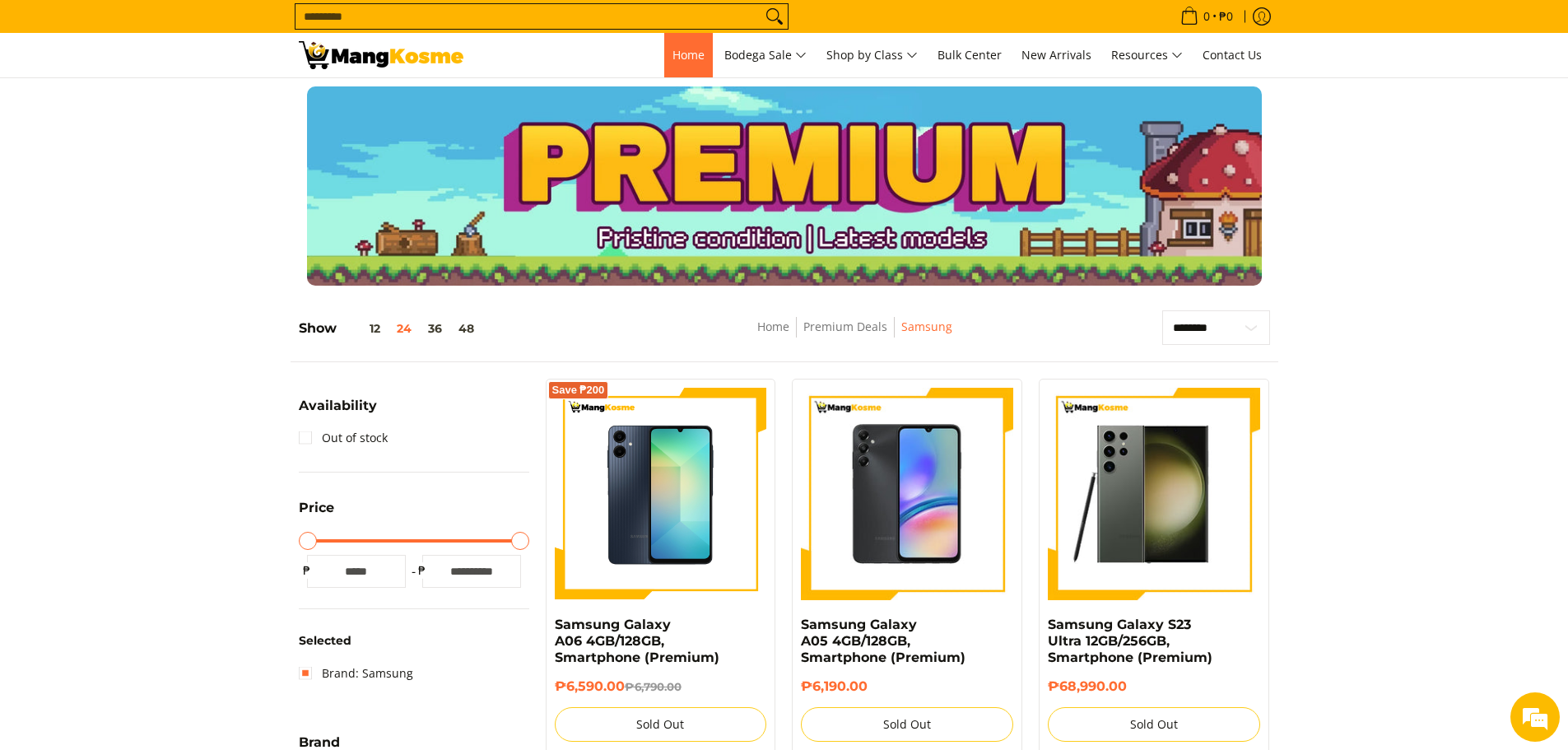
click at [685, 60] on span "Home" at bounding box center [688, 54] width 32 height 16
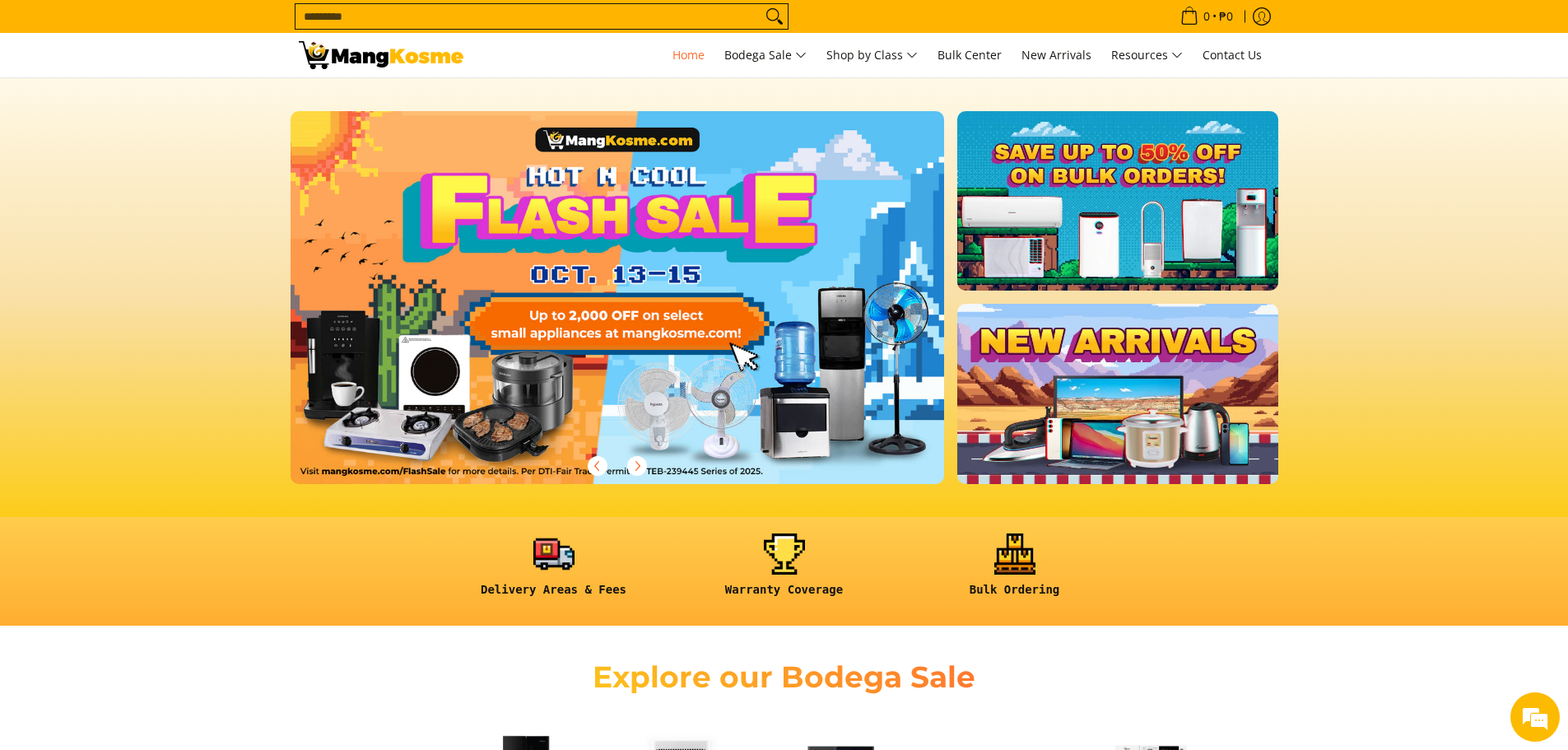
click at [1168, 385] on link at bounding box center [1117, 394] width 321 height 180
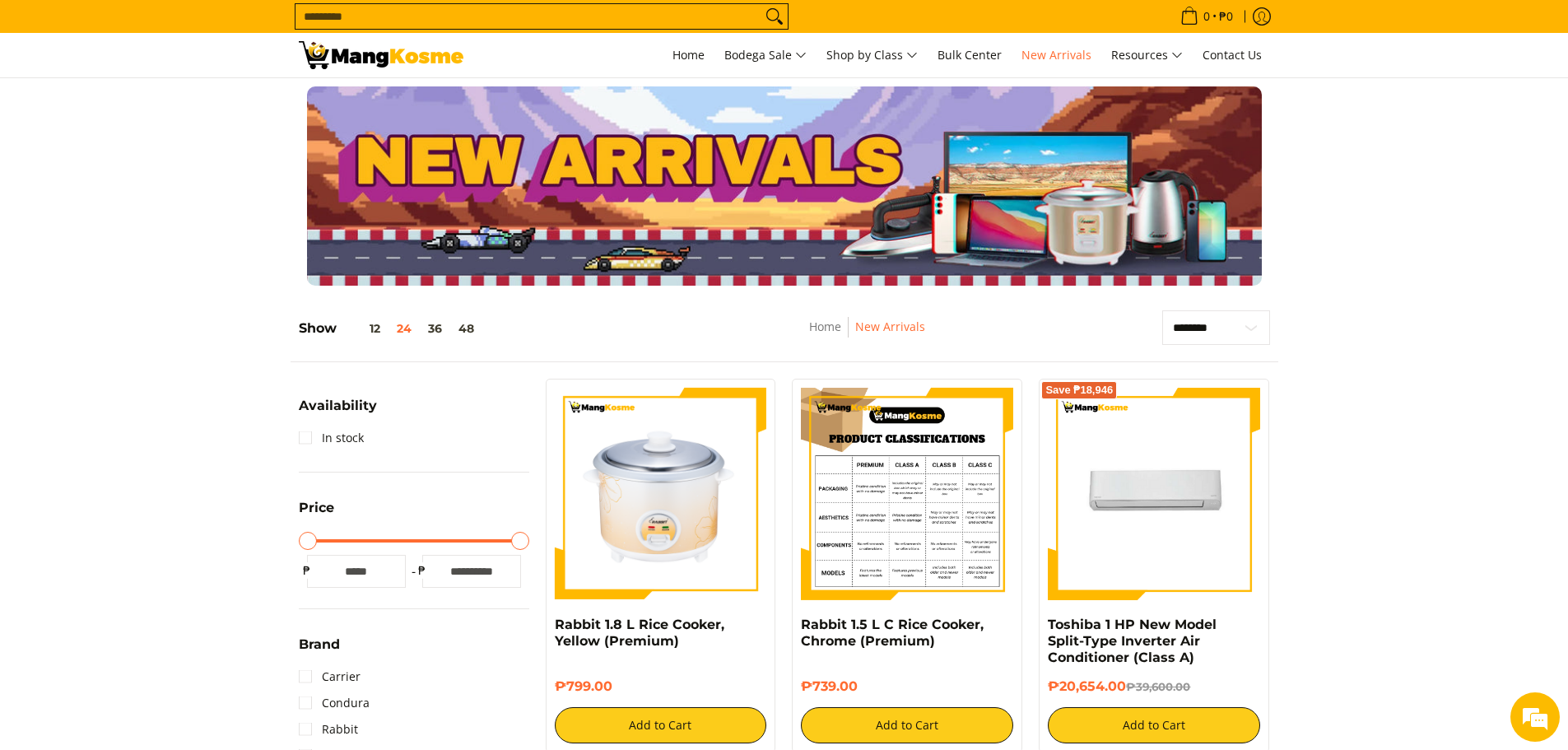
click at [917, 443] on img at bounding box center [907, 494] width 213 height 213
